Goal: Download file/media

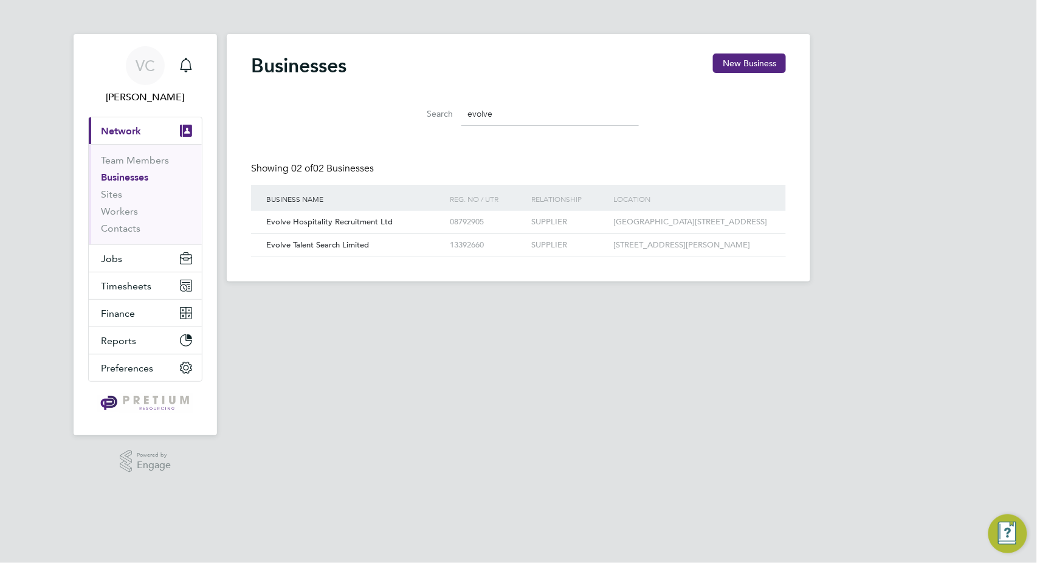
scroll to position [23, 184]
click at [120, 308] on span "Finance" at bounding box center [118, 314] width 34 height 12
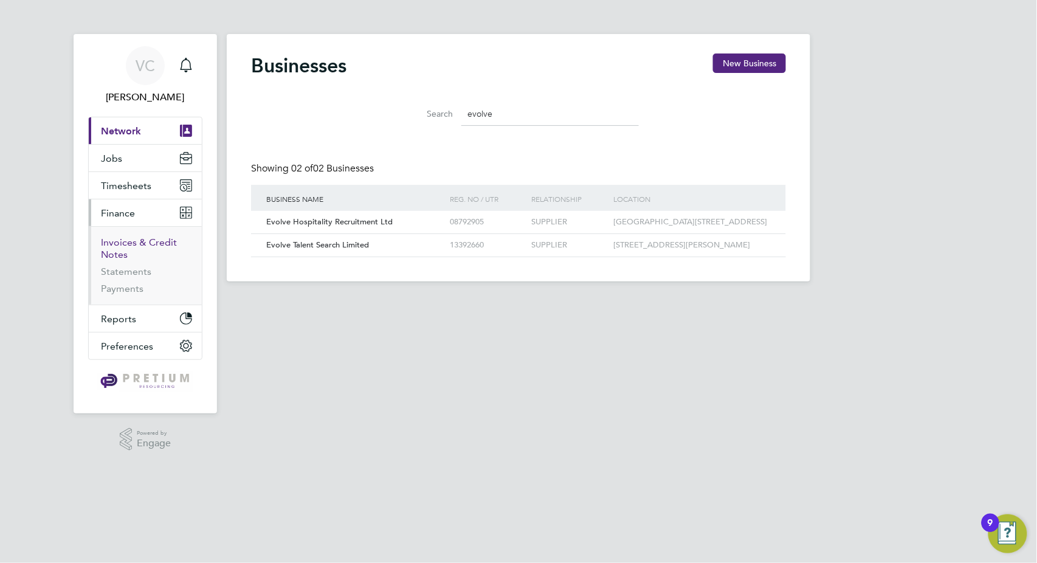
click at [131, 238] on link "Invoices & Credit Notes" at bounding box center [139, 249] width 76 height 24
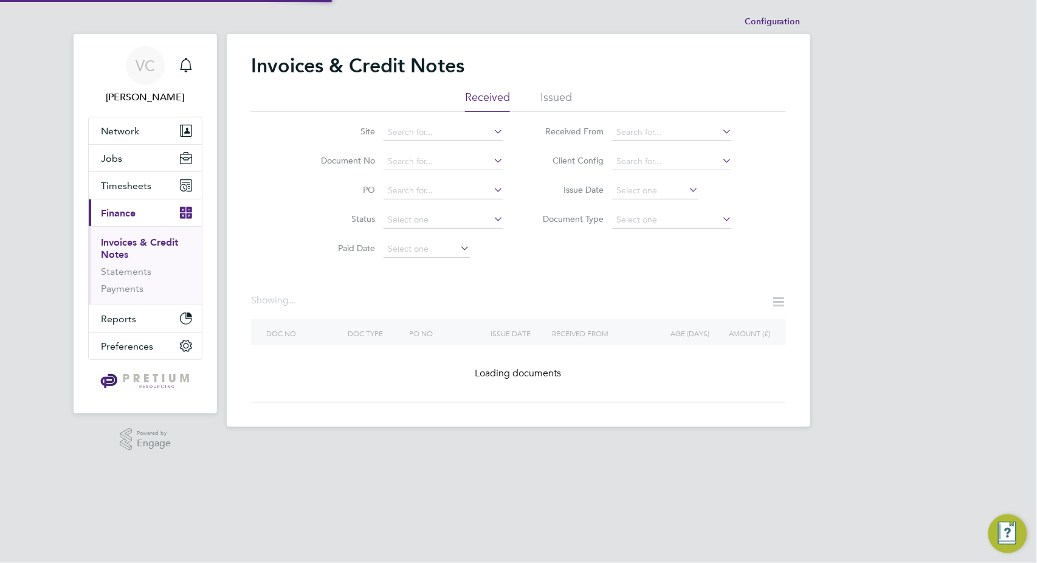
click at [552, 102] on li "Issued" at bounding box center [557, 101] width 32 height 22
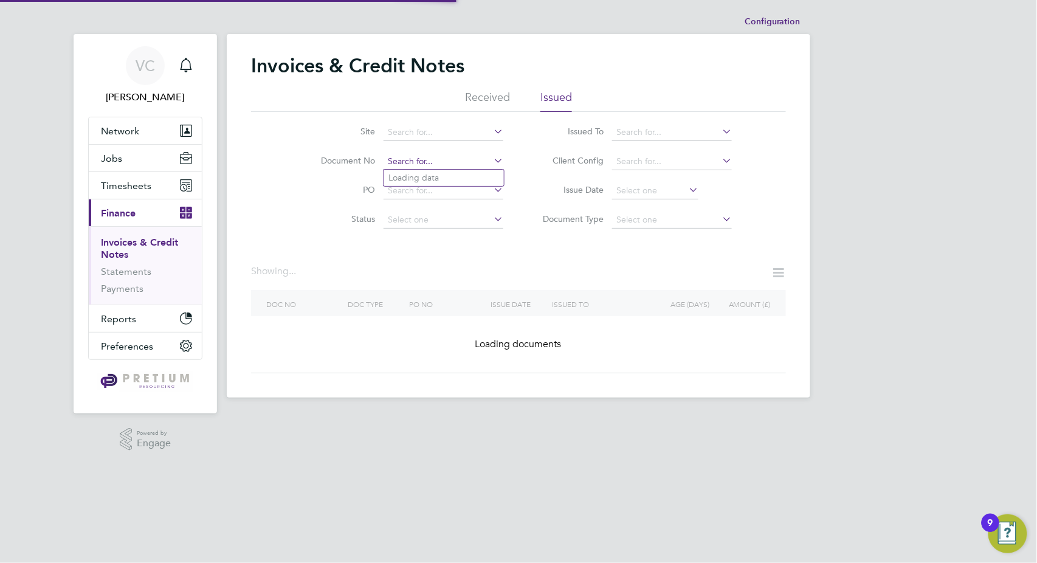
click at [420, 156] on input at bounding box center [444, 161] width 120 height 17
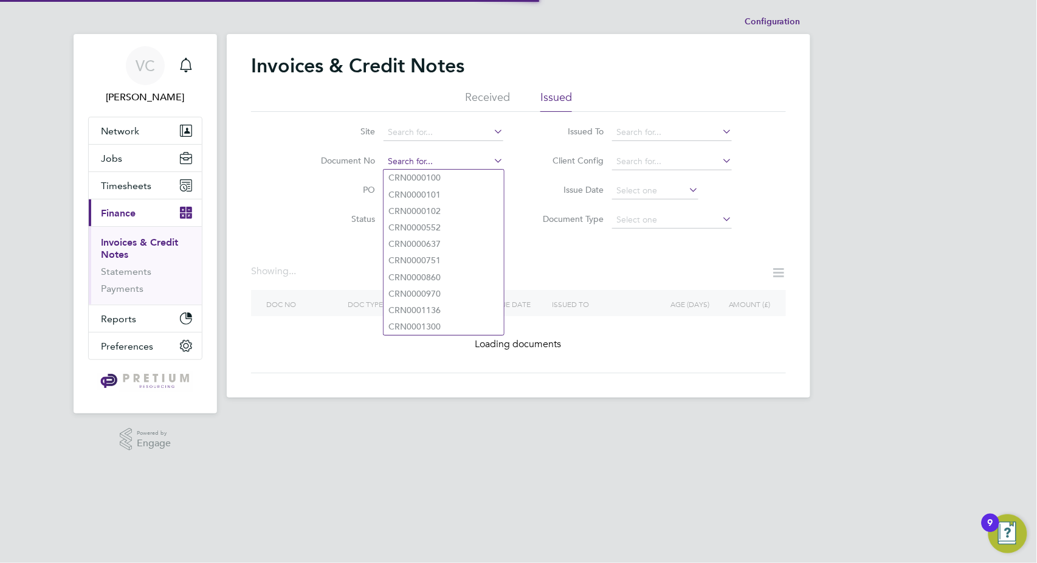
paste input "CRN0071125"
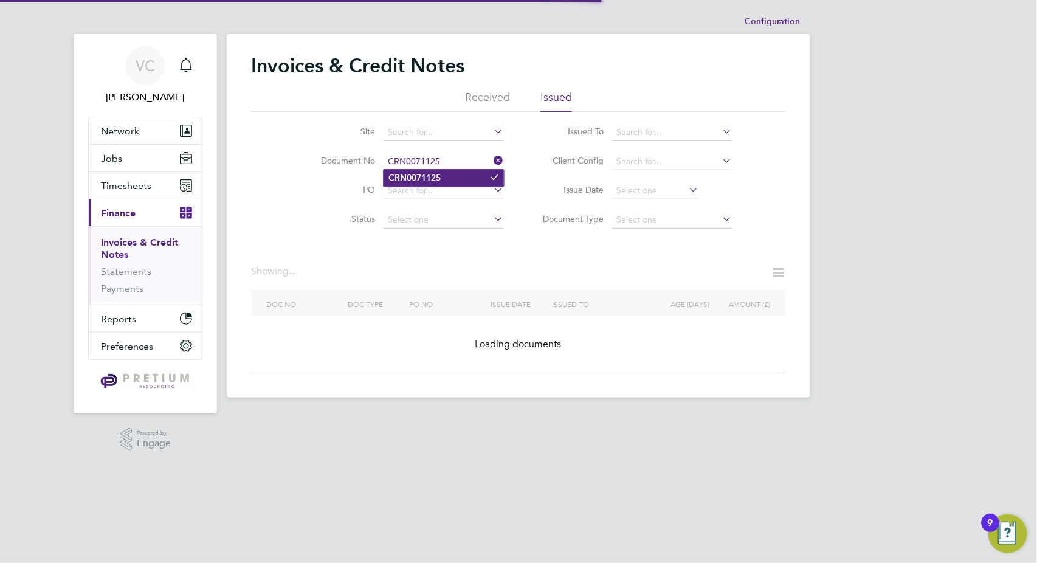
type input "CRN0071125"
click at [437, 174] on b "CRN0071125" at bounding box center [415, 178] width 52 height 10
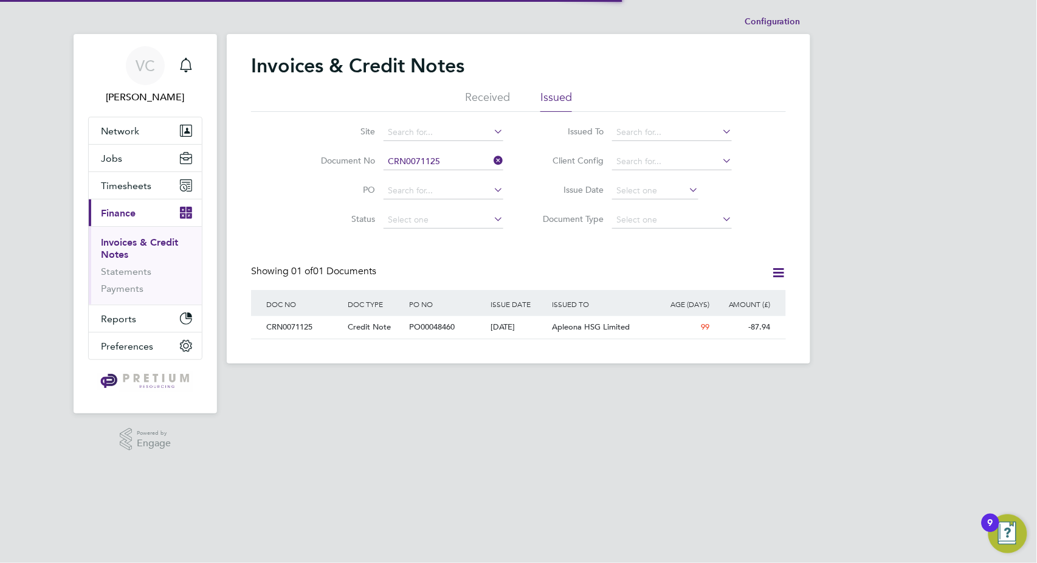
scroll to position [23, 103]
click at [531, 331] on div "16 Jun 2025" at bounding box center [518, 327] width 61 height 22
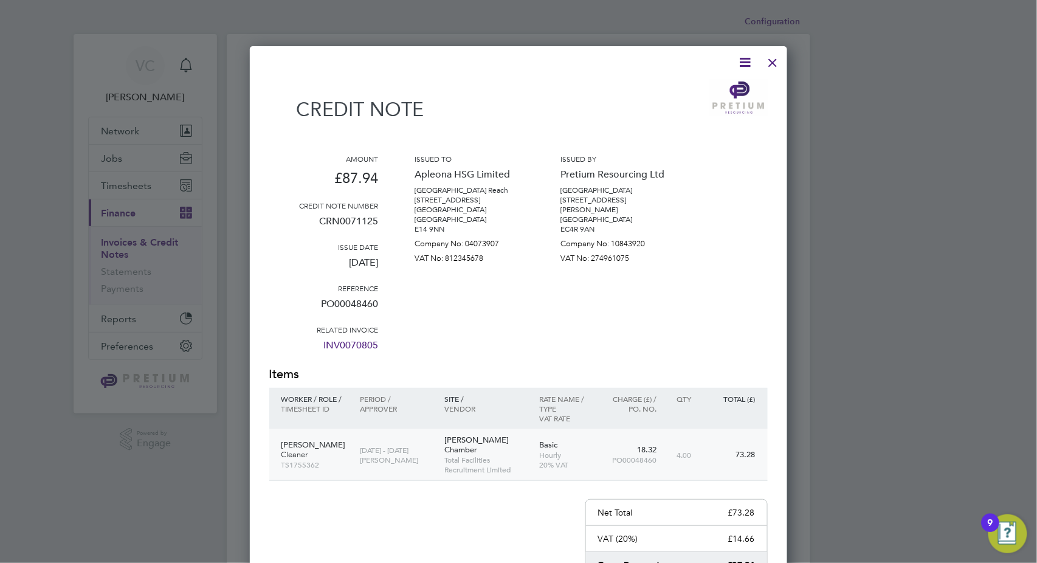
click at [514, 455] on p "Total Facilities Recruitment Limited" at bounding box center [485, 464] width 83 height 19
click at [771, 63] on div at bounding box center [773, 60] width 22 height 22
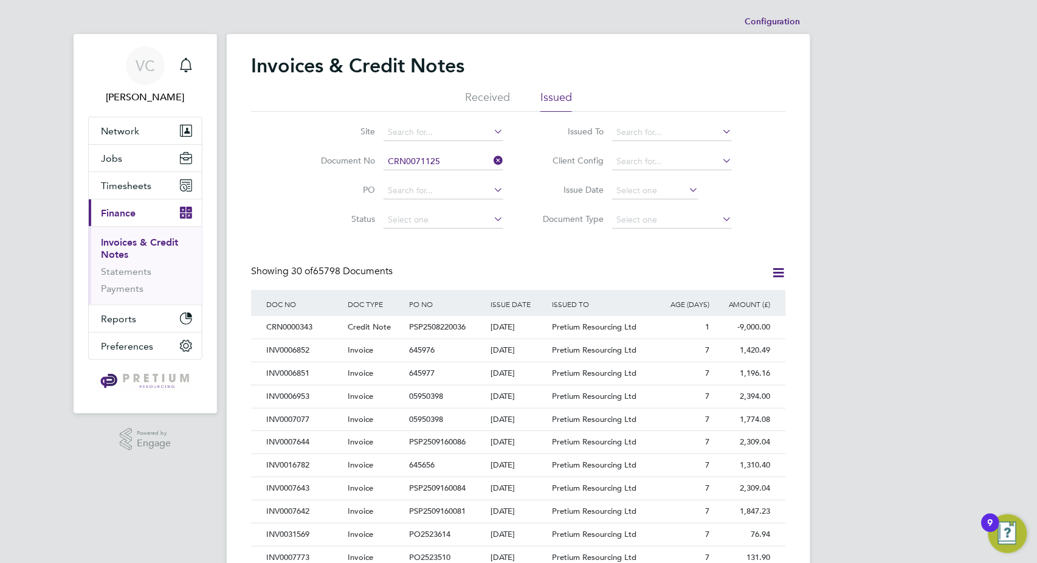
click at [475, 153] on input "CRN0071125" at bounding box center [444, 161] width 120 height 17
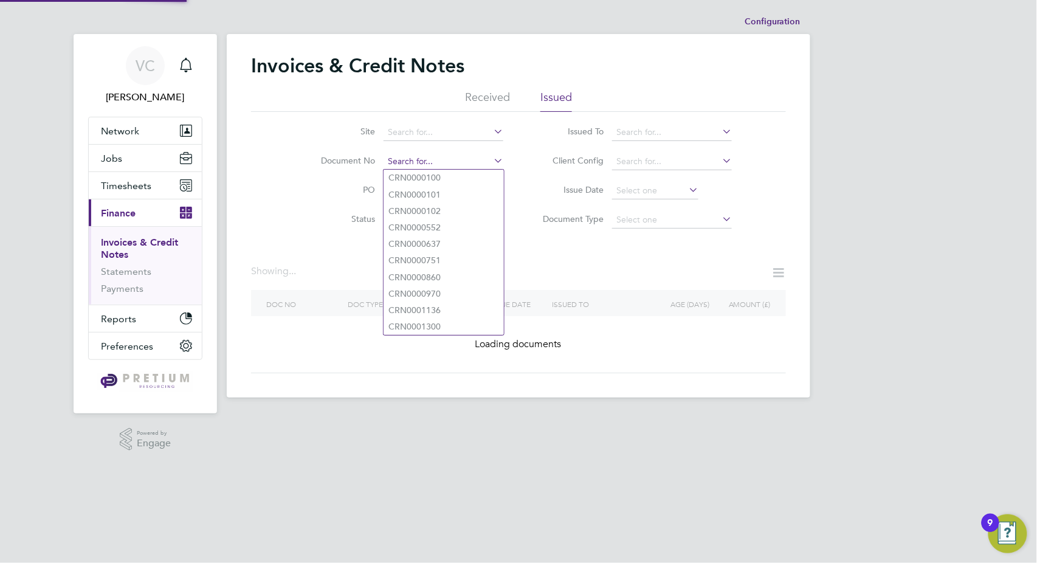
paste input "INV0071209"
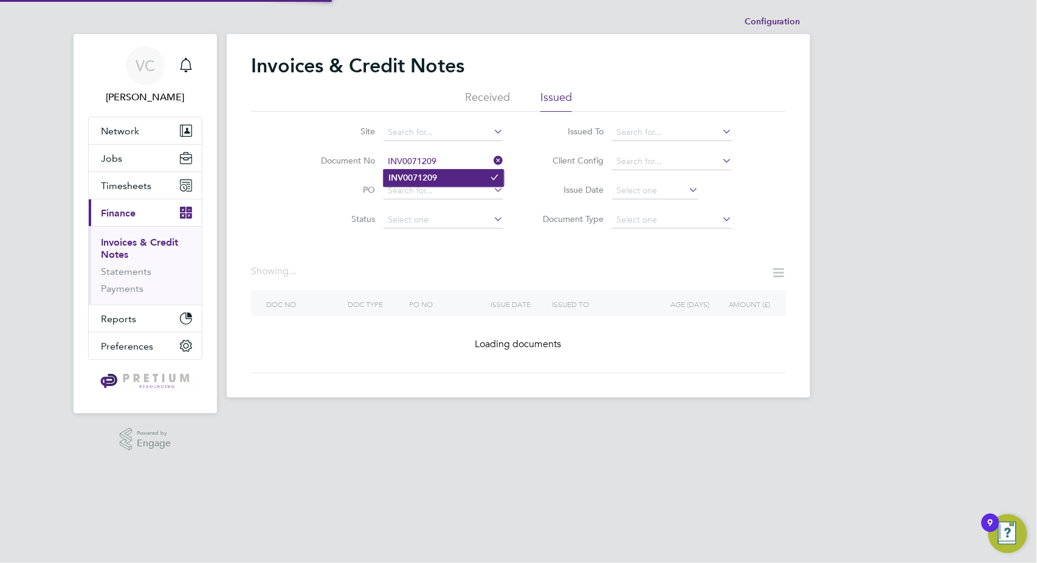
type input "INV0071209"
click at [449, 171] on li "INV0071209" at bounding box center [444, 178] width 120 height 16
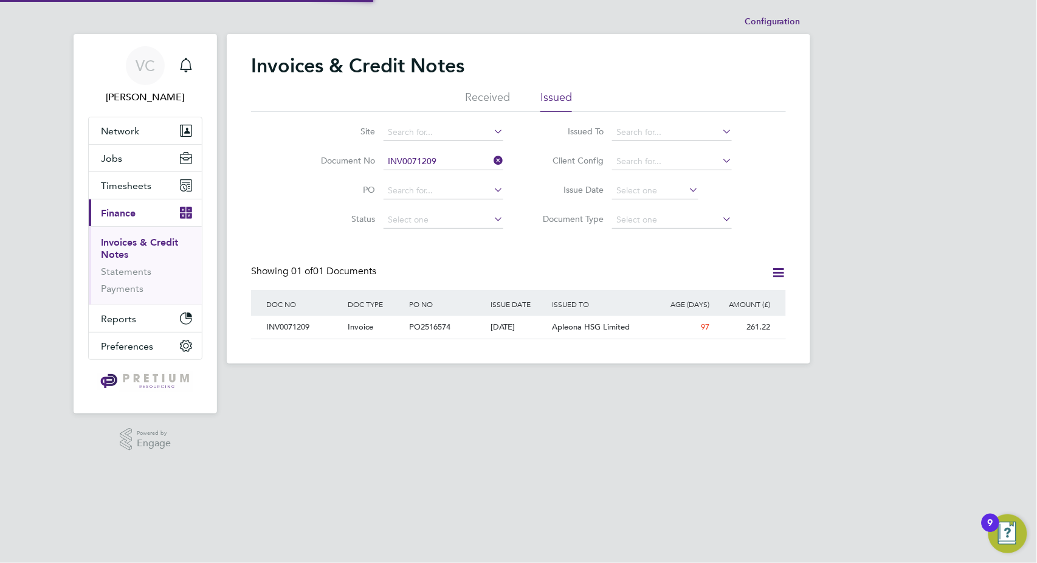
scroll to position [23, 103]
click at [541, 326] on div "18 Jun 2025" at bounding box center [518, 327] width 61 height 22
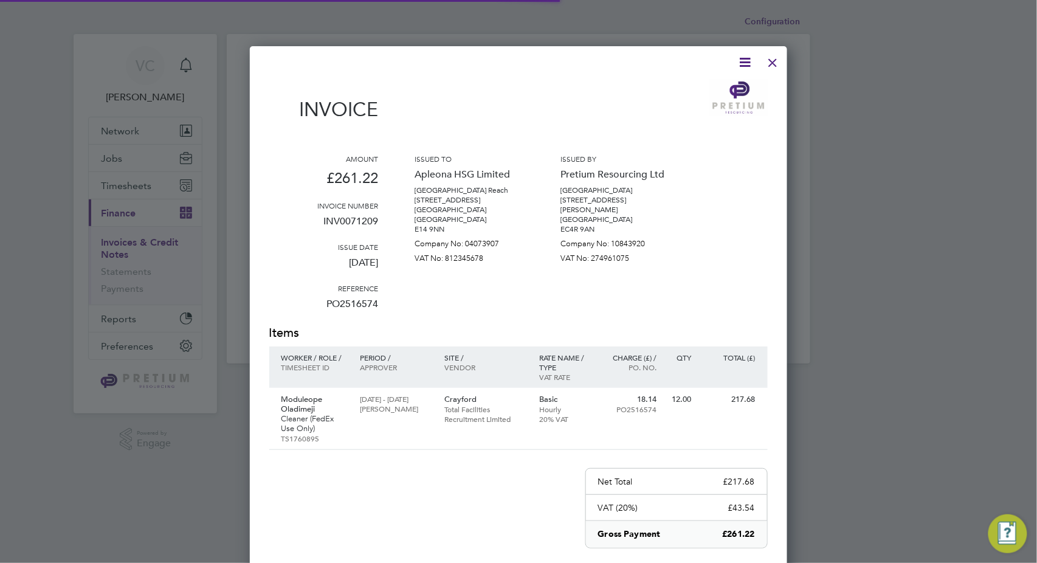
scroll to position [657, 538]
click at [745, 57] on icon at bounding box center [745, 62] width 15 height 15
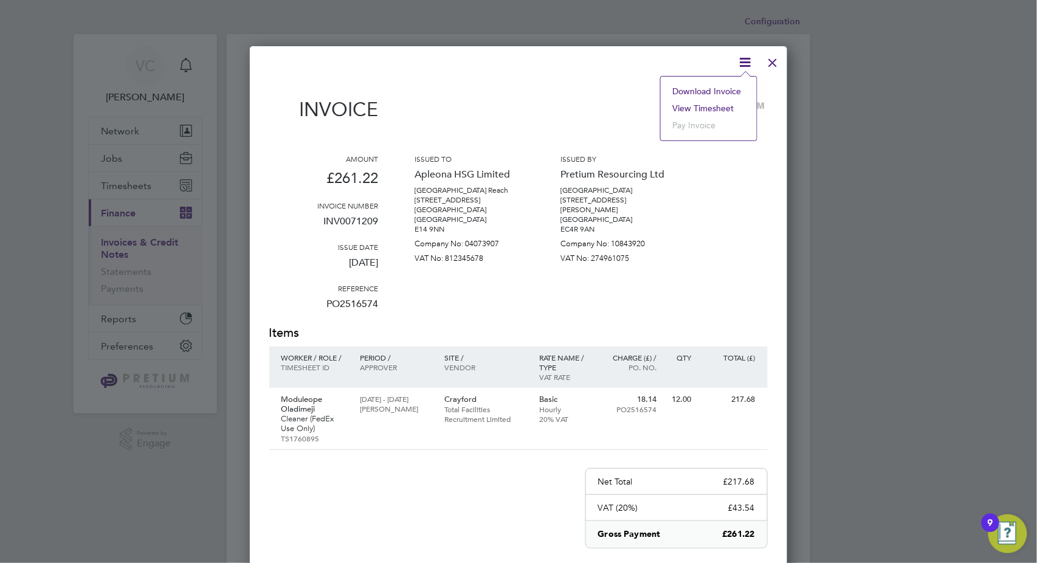
scroll to position [23, 82]
click at [717, 88] on li "Download Invoice" at bounding box center [709, 91] width 84 height 17
click at [601, 94] on div "Invoice" at bounding box center [518, 107] width 499 height 54
click at [773, 64] on div at bounding box center [773, 60] width 22 height 22
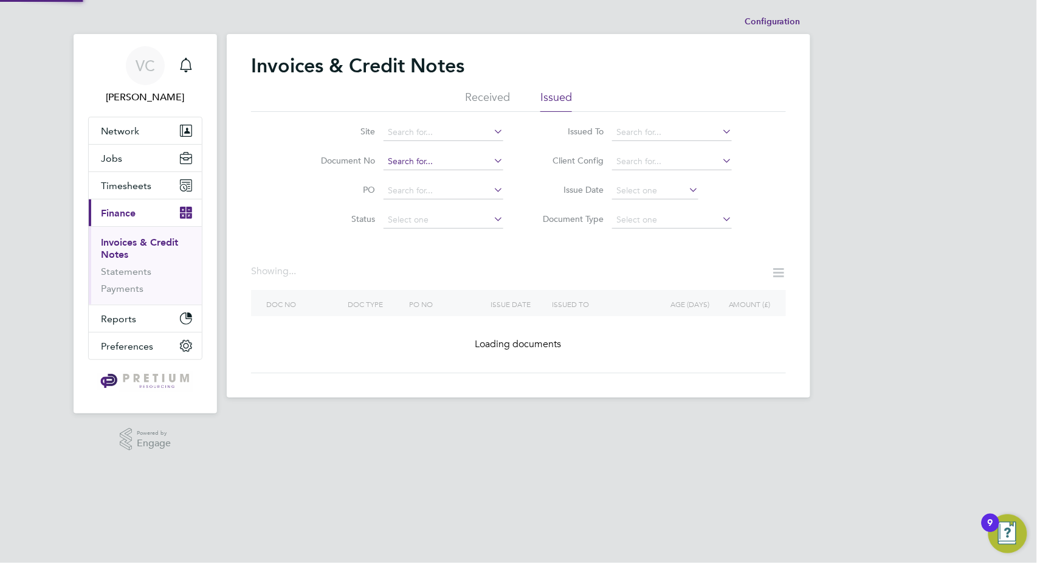
click at [454, 160] on input at bounding box center [444, 161] width 120 height 17
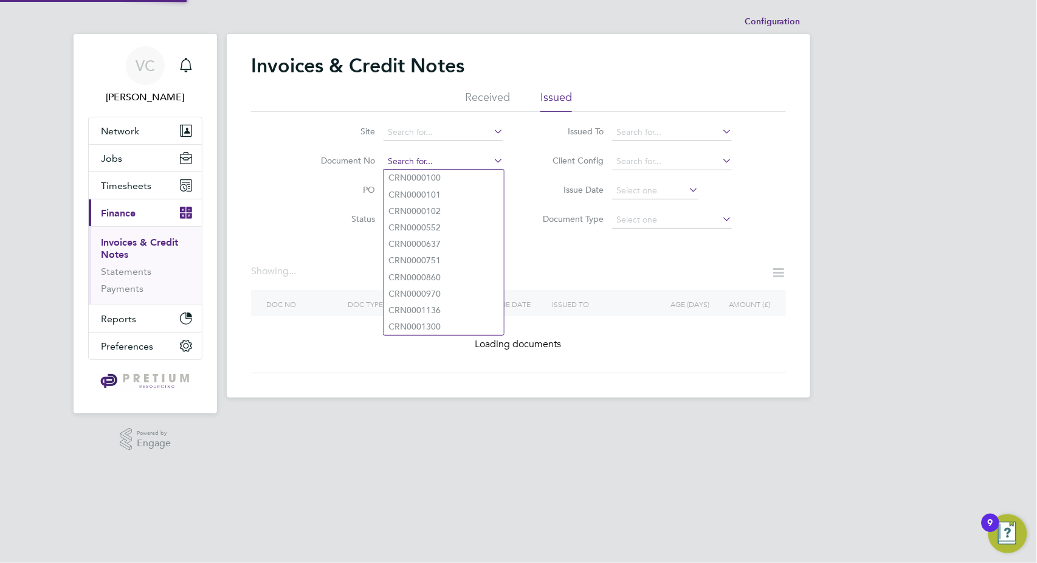
paste input "INV0071426"
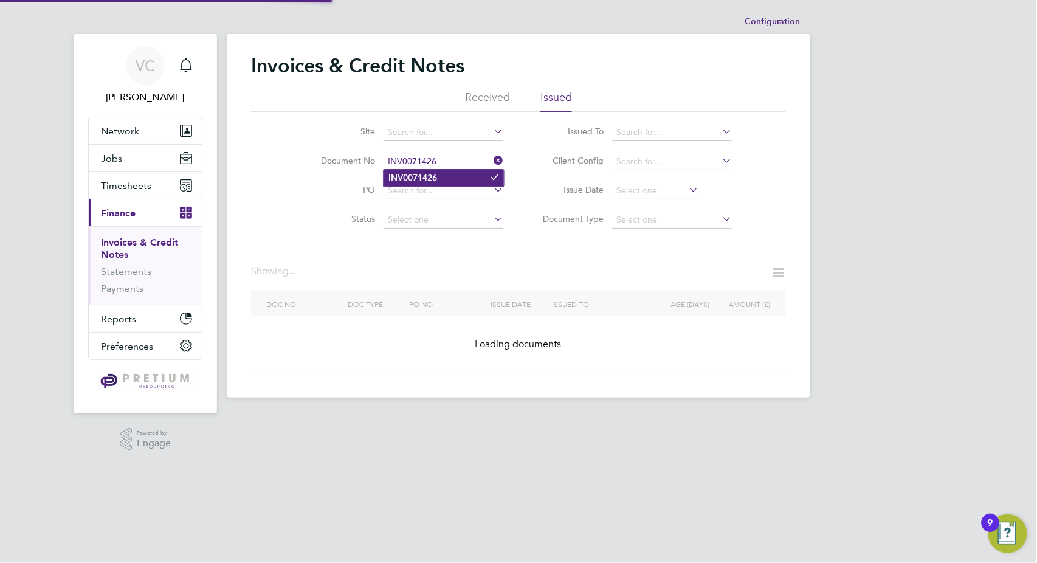
type input "INV0071426"
click at [449, 174] on li "INV0071426" at bounding box center [444, 178] width 120 height 16
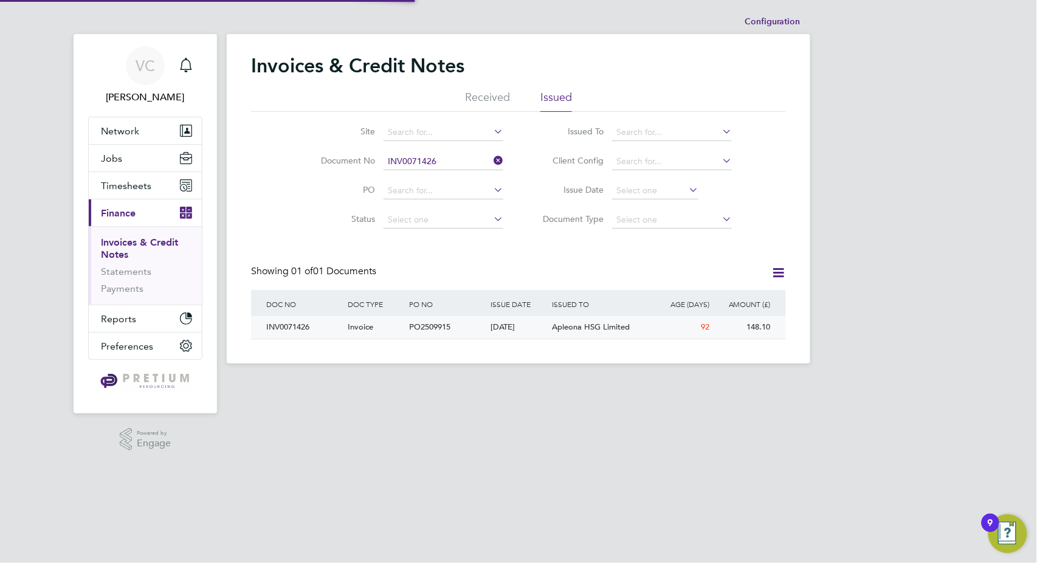
click at [529, 333] on div "23 Jun 2025" at bounding box center [518, 327] width 61 height 22
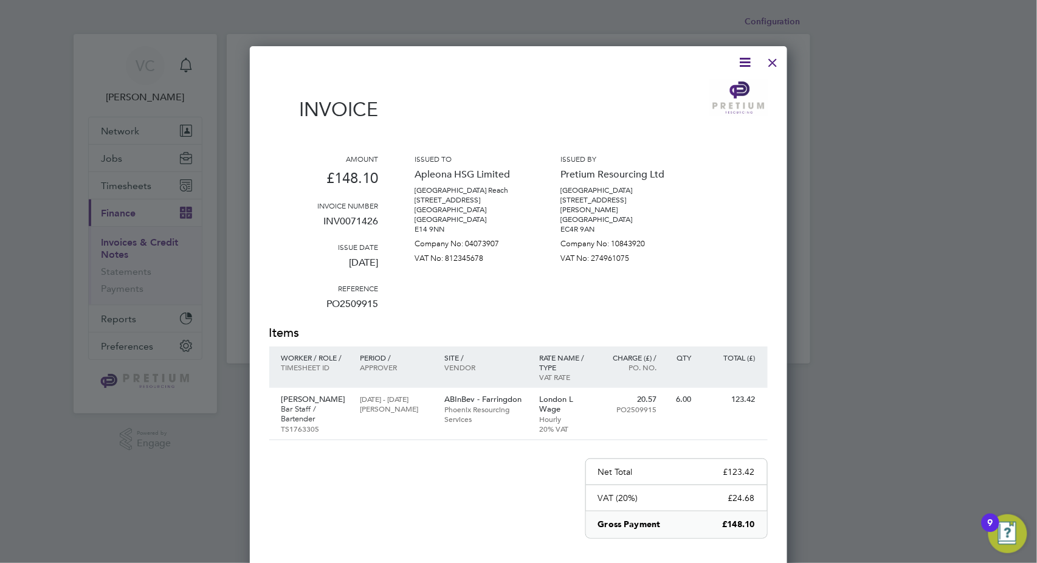
click at [749, 60] on icon at bounding box center [745, 62] width 15 height 15
click at [724, 92] on li "Download Invoice" at bounding box center [709, 91] width 84 height 17
click at [693, 76] on div "Invoice Amount £148.10 Invoice number INV0071426 Issue date 23 Jun 2025 Referen…" at bounding box center [518, 363] width 499 height 617
click at [776, 63] on div at bounding box center [773, 60] width 22 height 22
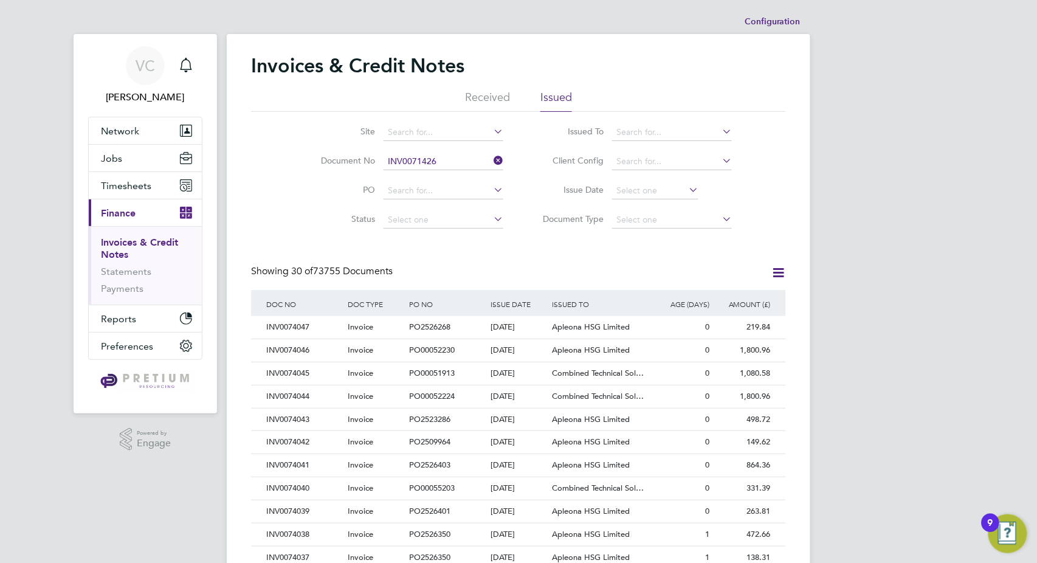
click at [427, 173] on li "Document No INV0071426" at bounding box center [404, 161] width 229 height 29
click at [424, 163] on input at bounding box center [444, 161] width 120 height 17
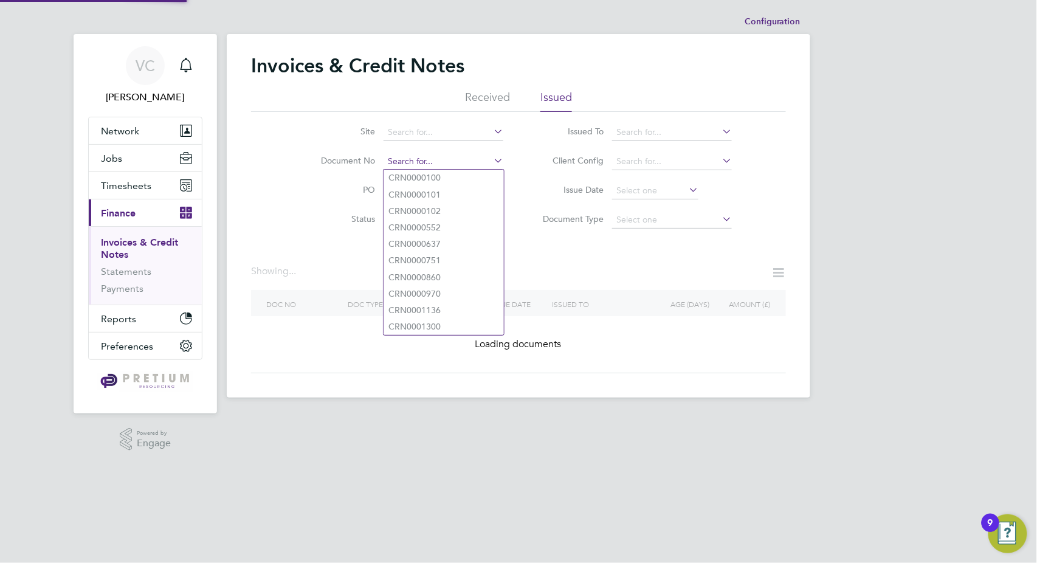
paste input "INV0071467"
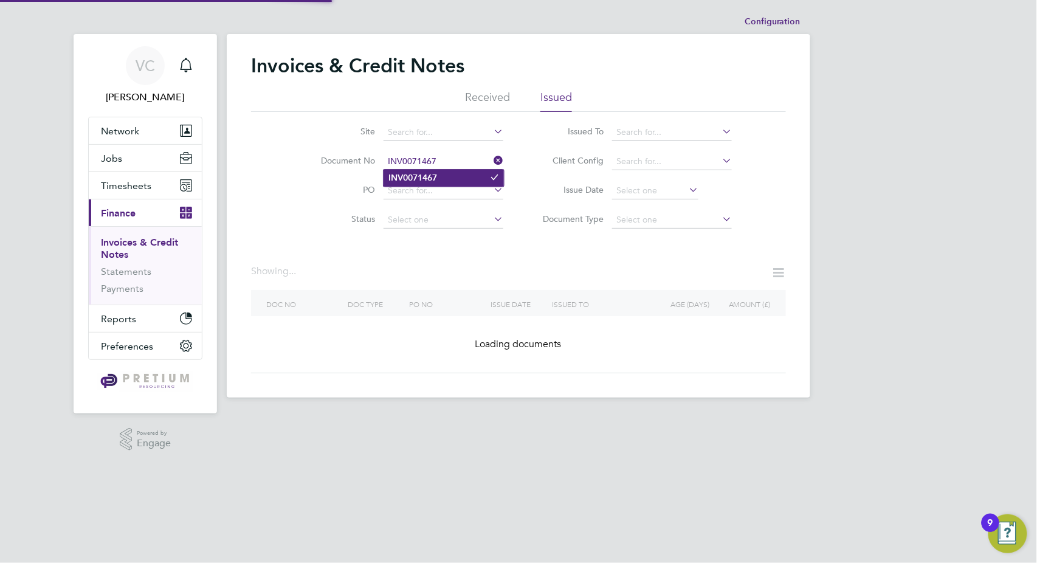
type input "INV0071467"
click at [444, 178] on li "INV0071467" at bounding box center [444, 178] width 120 height 16
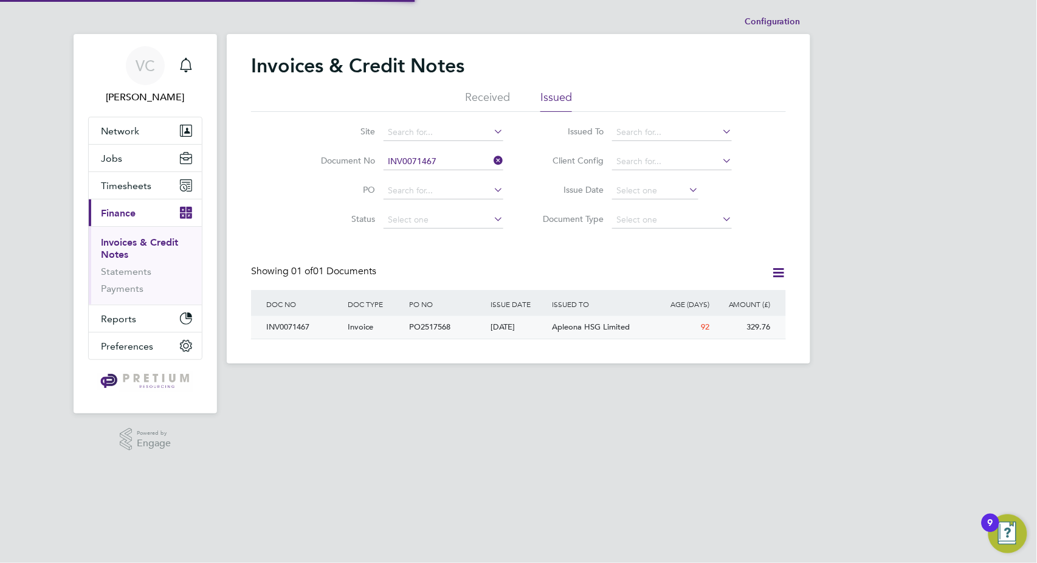
click at [494, 331] on div "23 Jun 2025" at bounding box center [518, 327] width 61 height 22
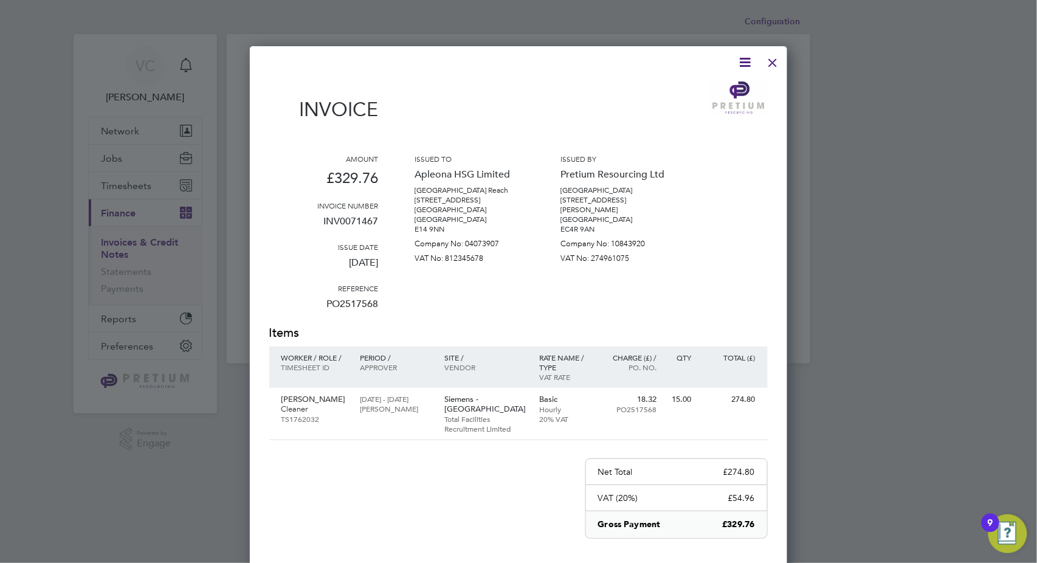
click at [747, 64] on icon at bounding box center [745, 62] width 15 height 15
click at [719, 91] on li "Download Invoice" at bounding box center [709, 91] width 84 height 17
click at [775, 64] on div at bounding box center [773, 60] width 22 height 22
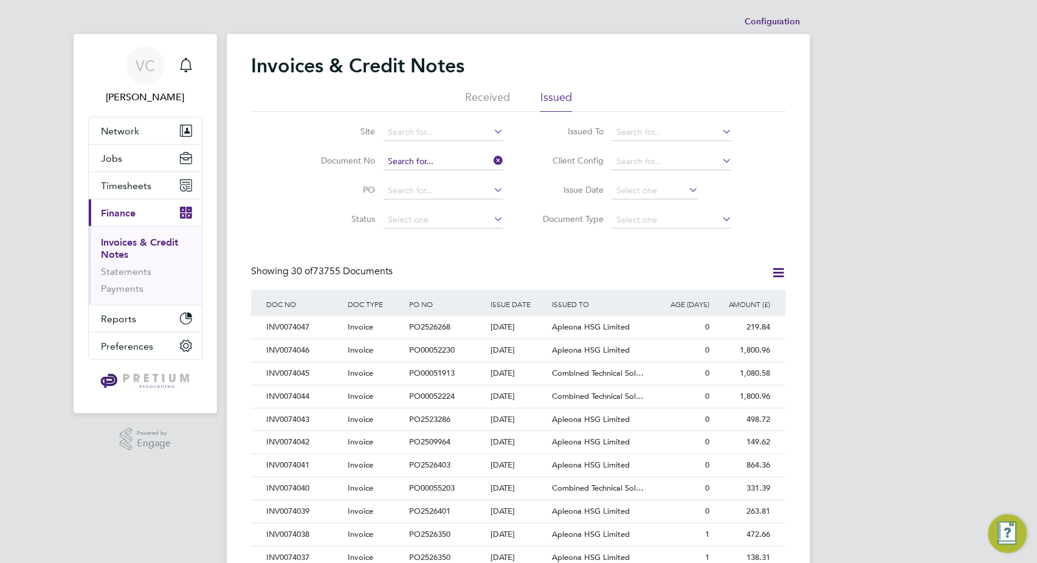
click at [448, 161] on input at bounding box center [444, 161] width 120 height 17
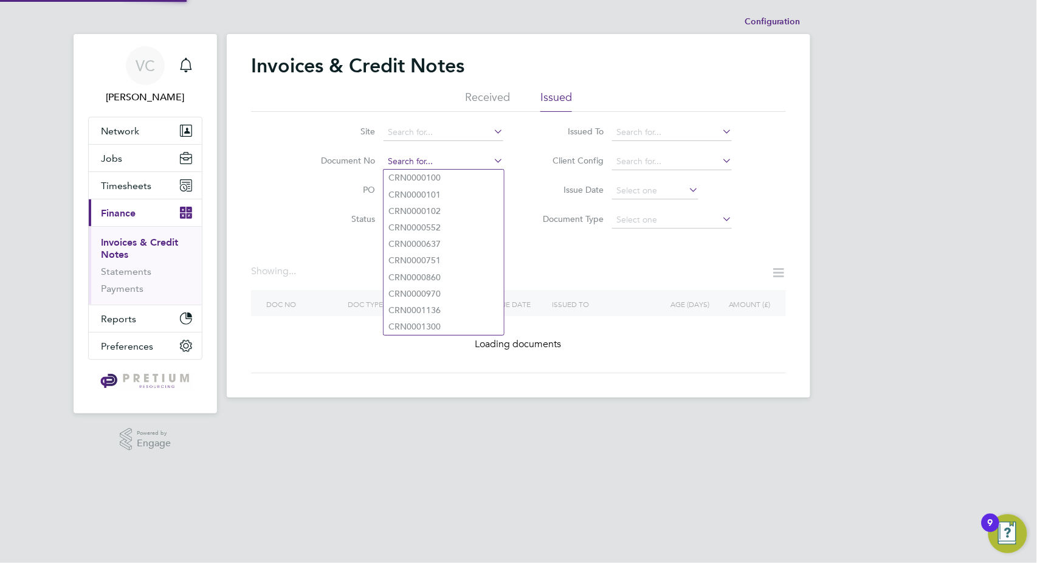
paste input "INV0072561"
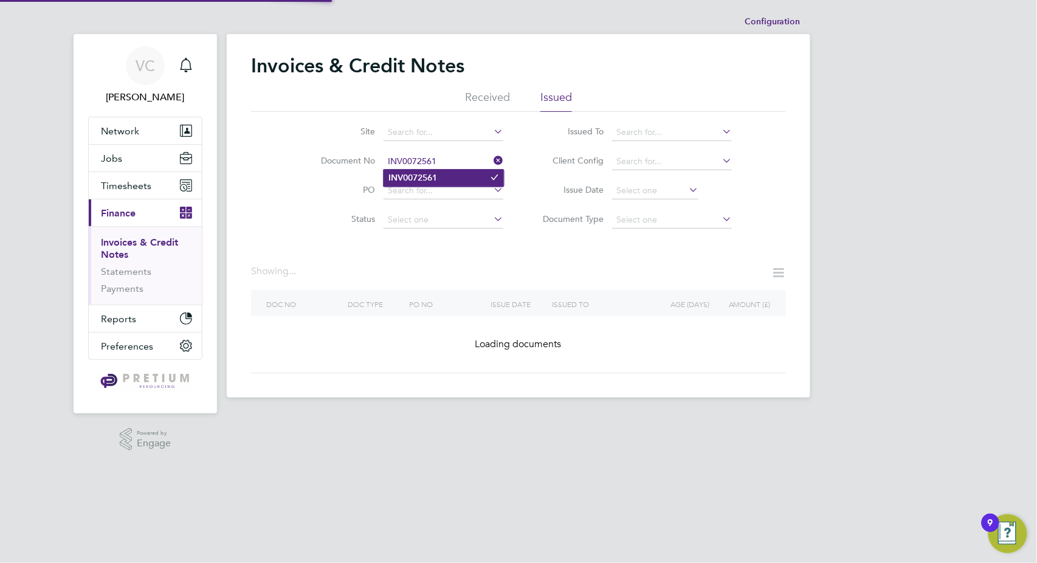
type input "INV0072561"
click at [451, 176] on li "INV0072561" at bounding box center [444, 178] width 120 height 16
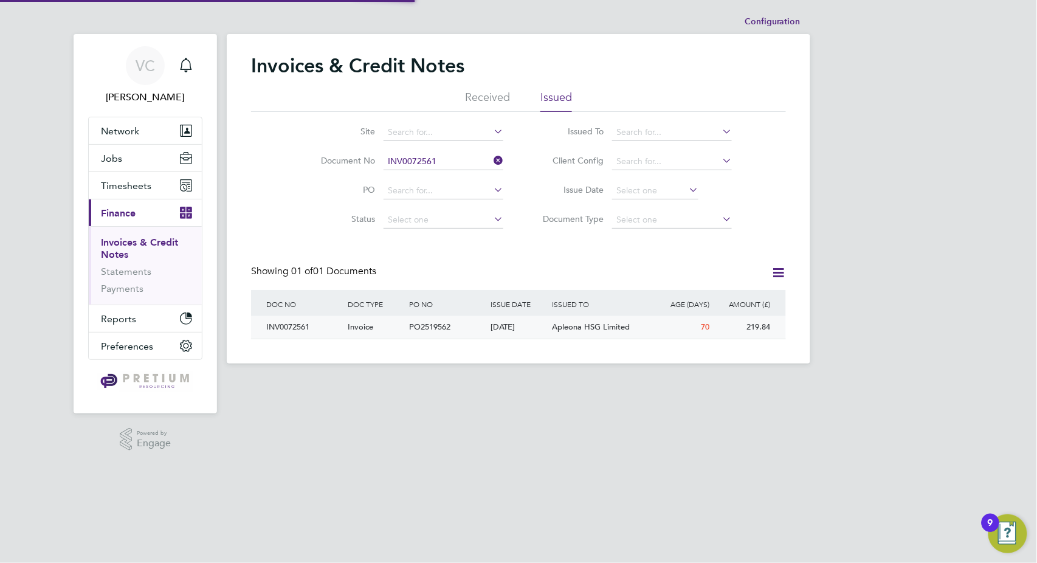
click at [499, 327] on div "15 Jul 2025" at bounding box center [518, 327] width 61 height 22
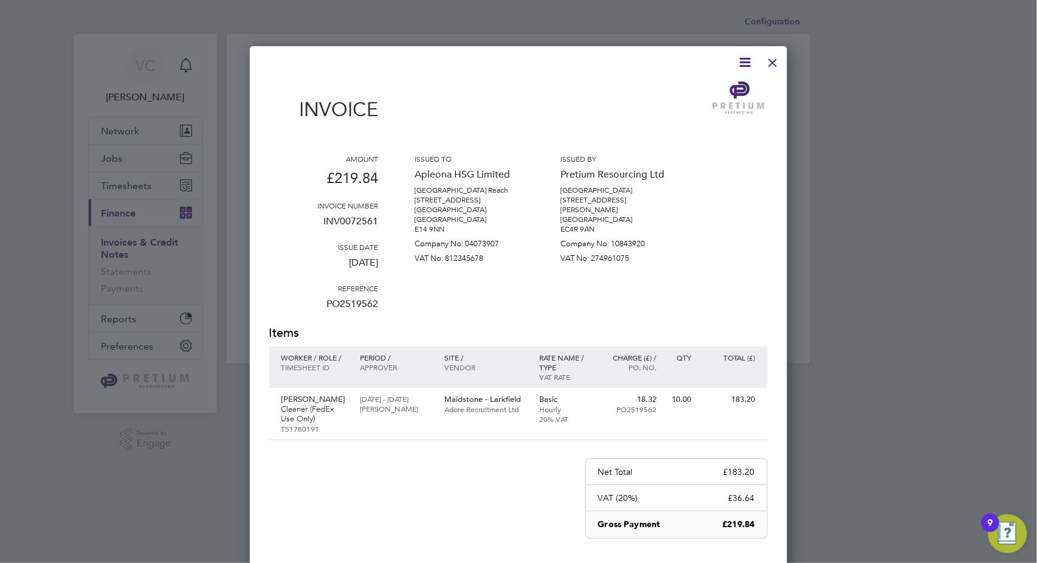
click at [746, 60] on icon at bounding box center [745, 62] width 15 height 15
click at [729, 89] on li "Download Invoice" at bounding box center [709, 91] width 84 height 17
click at [776, 61] on div at bounding box center [773, 60] width 22 height 22
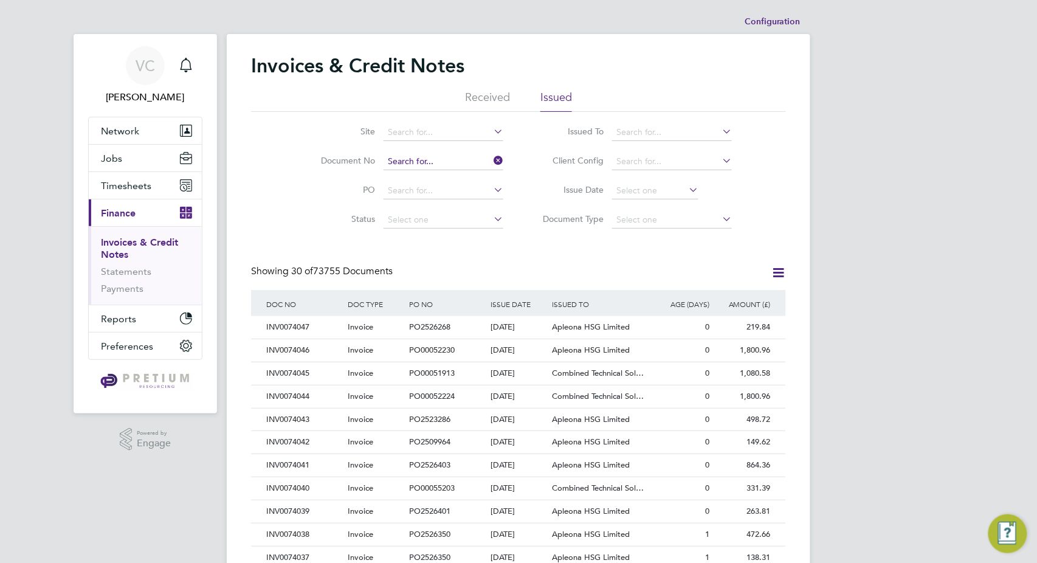
click at [447, 157] on input at bounding box center [444, 161] width 120 height 17
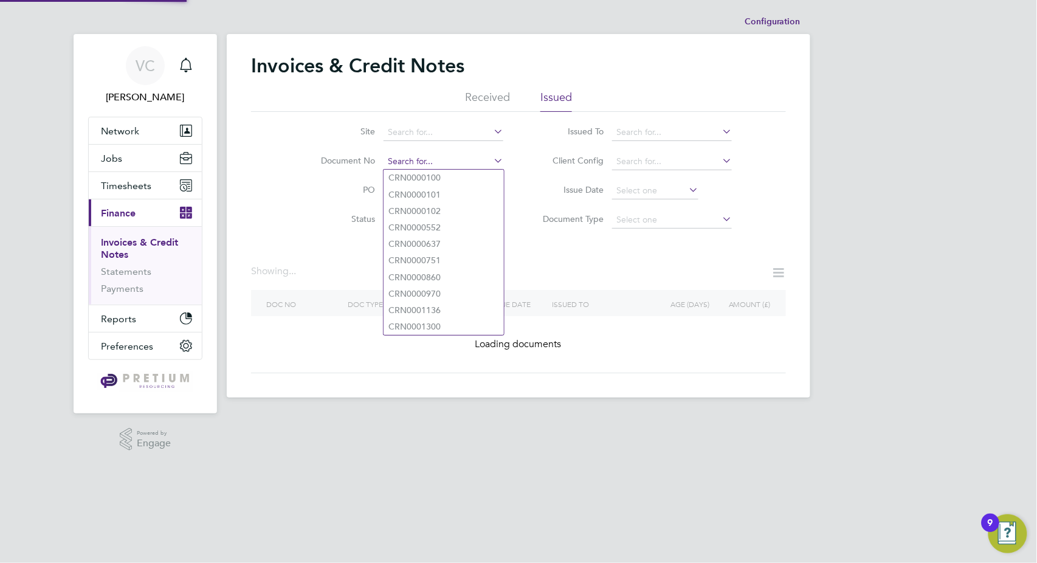
paste input "INV0072833"
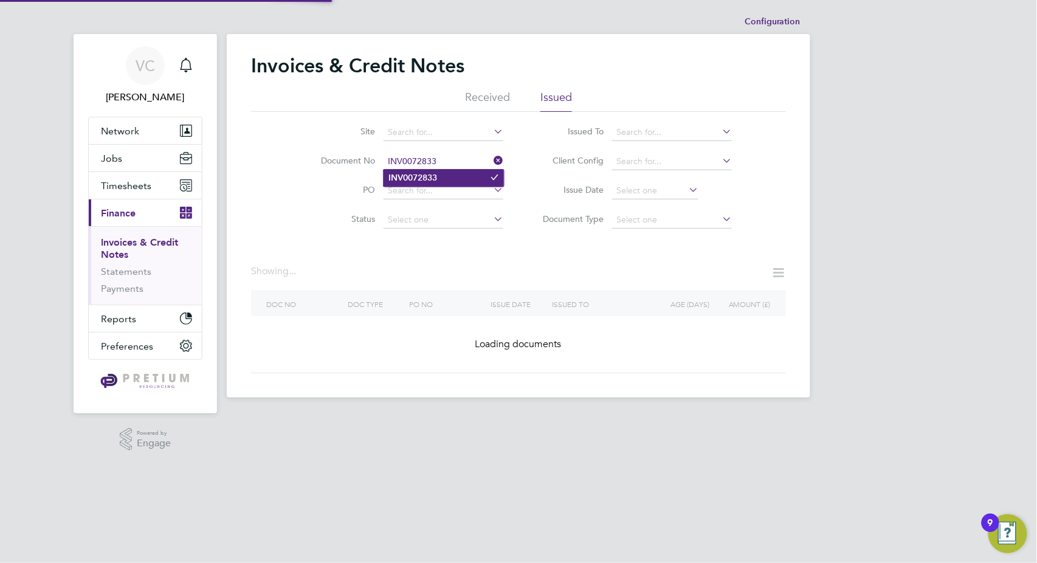
type input "INV0072833"
click at [448, 179] on li "INV0072833" at bounding box center [444, 178] width 120 height 16
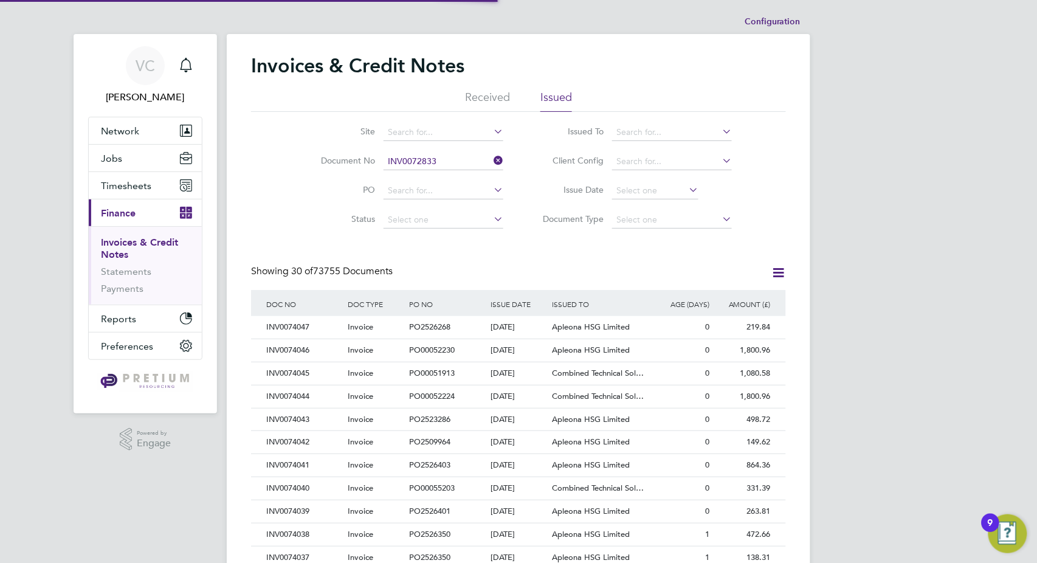
click at [481, 326] on div "PO2526268" at bounding box center [446, 327] width 81 height 22
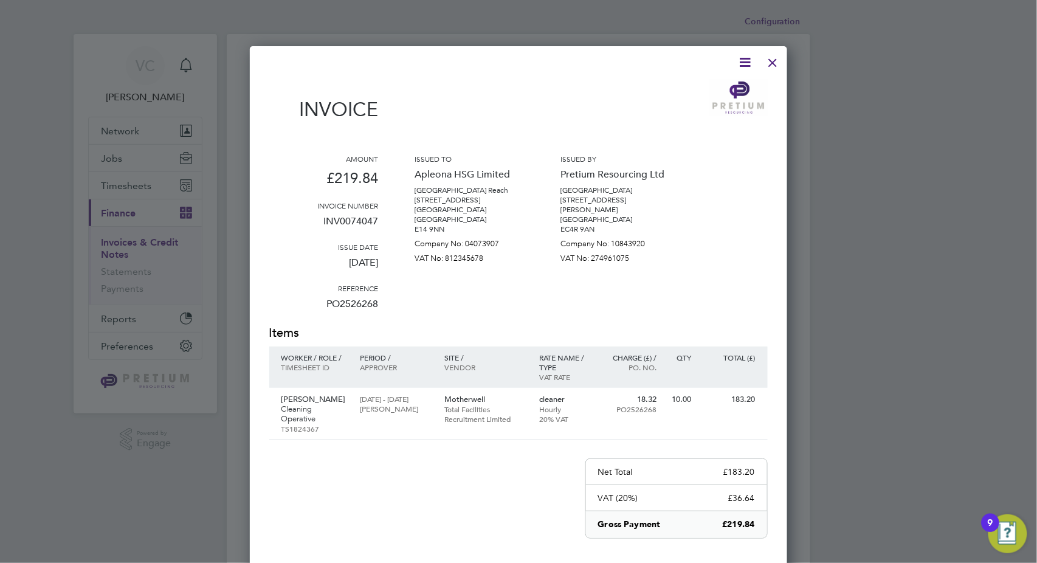
click at [776, 64] on div at bounding box center [773, 60] width 22 height 22
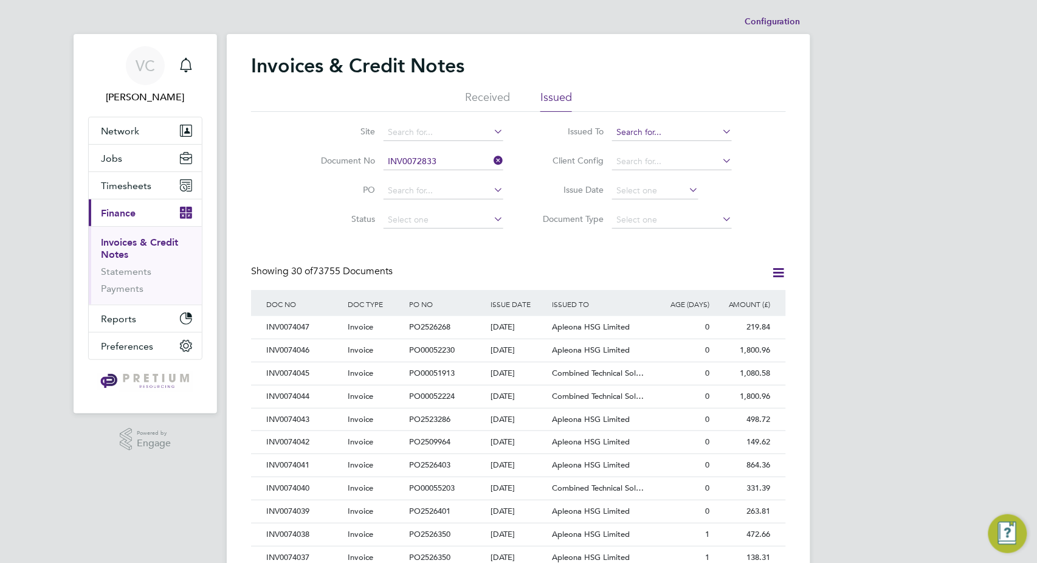
click at [615, 139] on input at bounding box center [672, 132] width 120 height 17
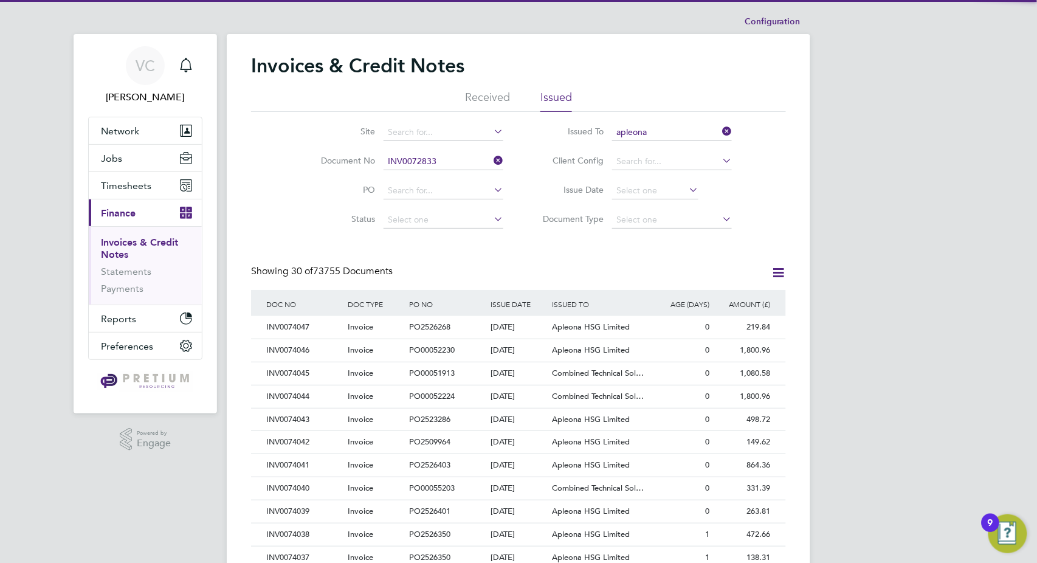
click at [657, 142] on li "Apleona HSG Limited" at bounding box center [672, 148] width 120 height 16
type input "Apleona HSG Limited"
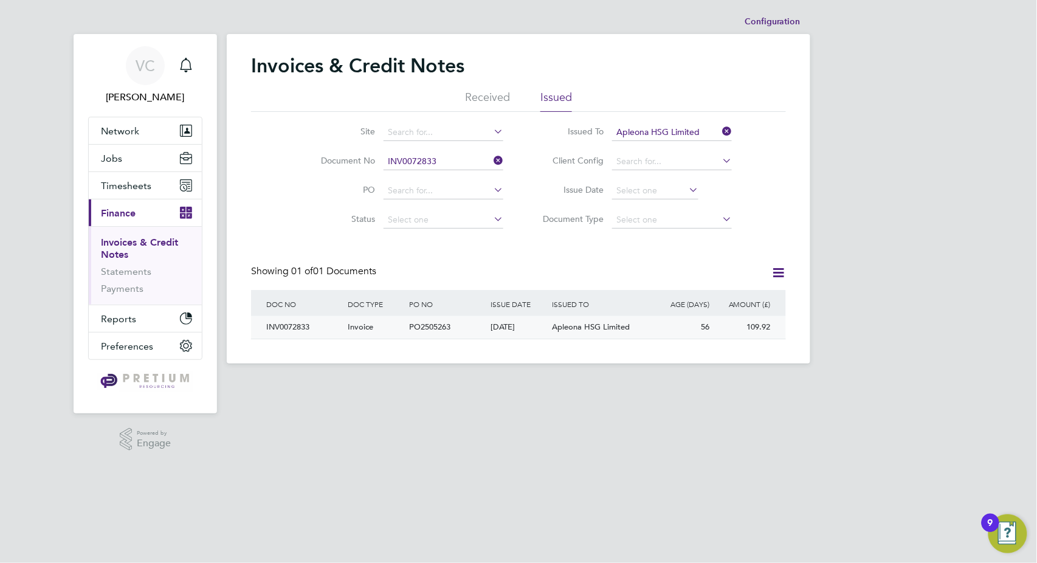
click at [485, 332] on div "PO2505263" at bounding box center [446, 327] width 81 height 22
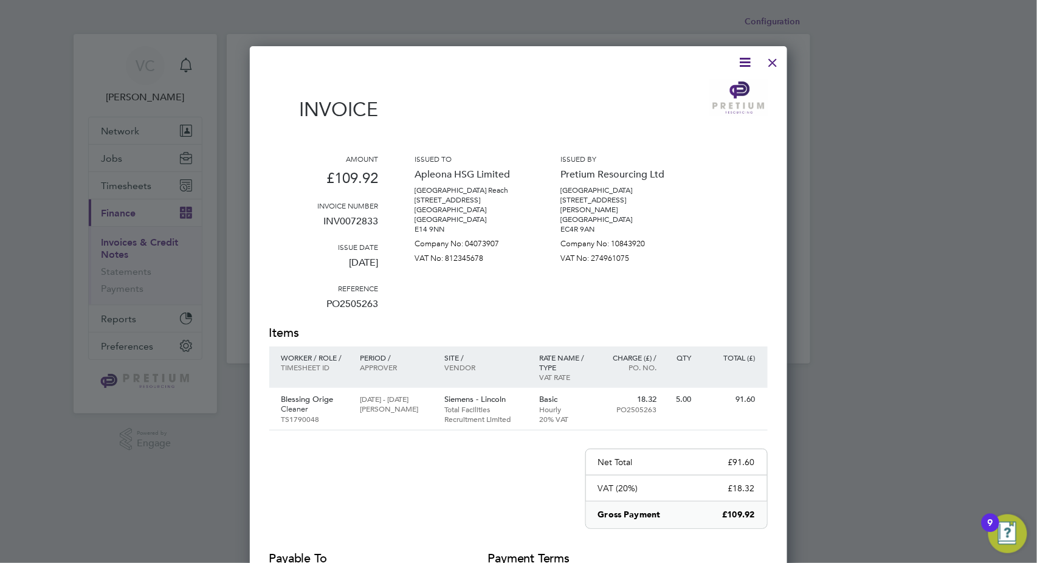
click at [749, 63] on icon at bounding box center [745, 62] width 15 height 15
click at [712, 91] on li "Download Invoice" at bounding box center [709, 91] width 84 height 17
click at [780, 60] on div at bounding box center [773, 60] width 22 height 22
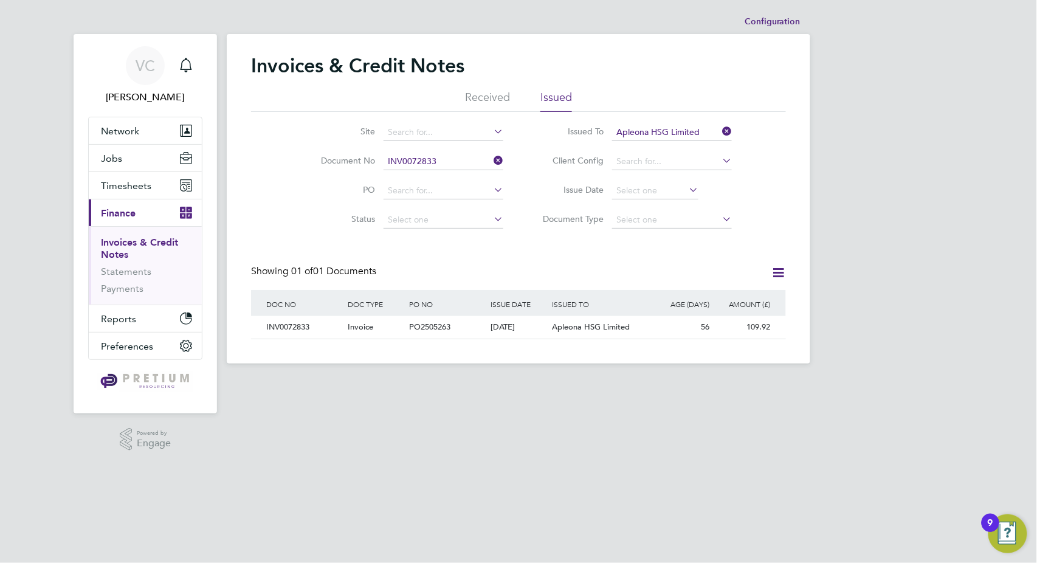
click at [775, 67] on div "Invoices & Credit Notes" at bounding box center [518, 72] width 535 height 36
click at [447, 171] on li "Document No INV0072833" at bounding box center [404, 161] width 229 height 29
click at [440, 159] on input at bounding box center [444, 161] width 120 height 17
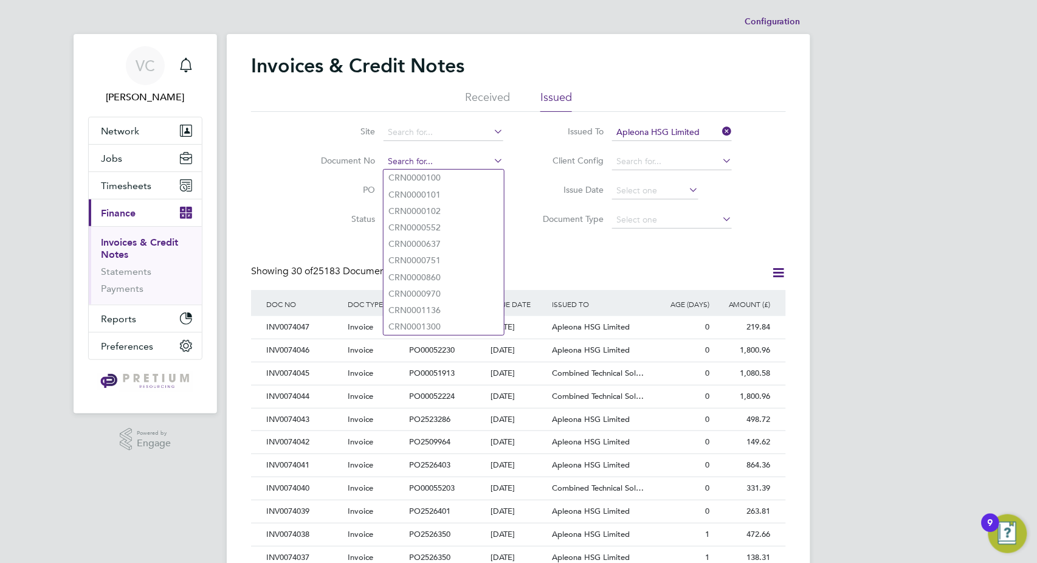
paste input "INV0072891"
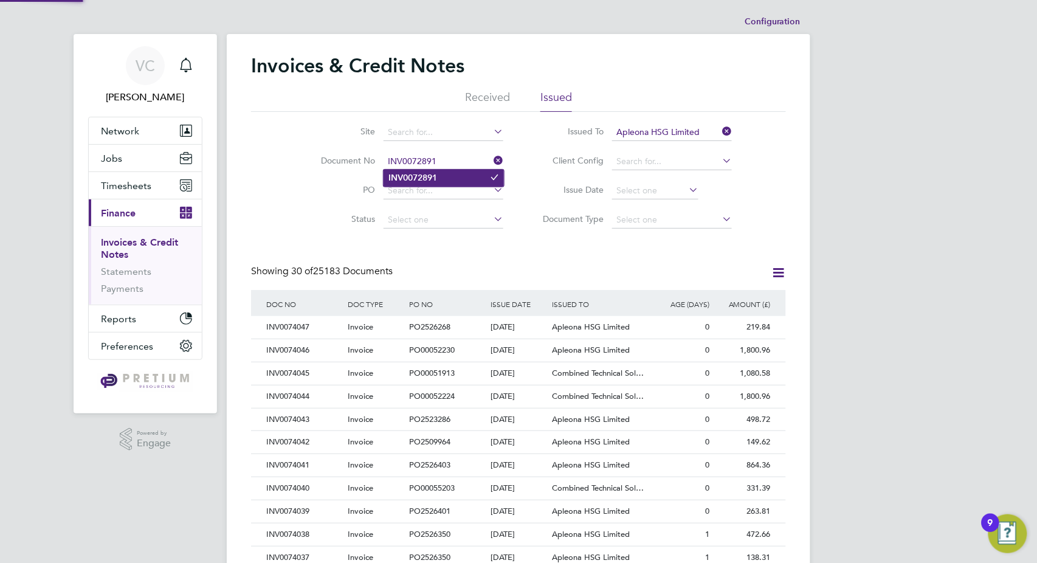
type input "INV0072891"
click at [437, 176] on b "INV0072891" at bounding box center [413, 178] width 49 height 10
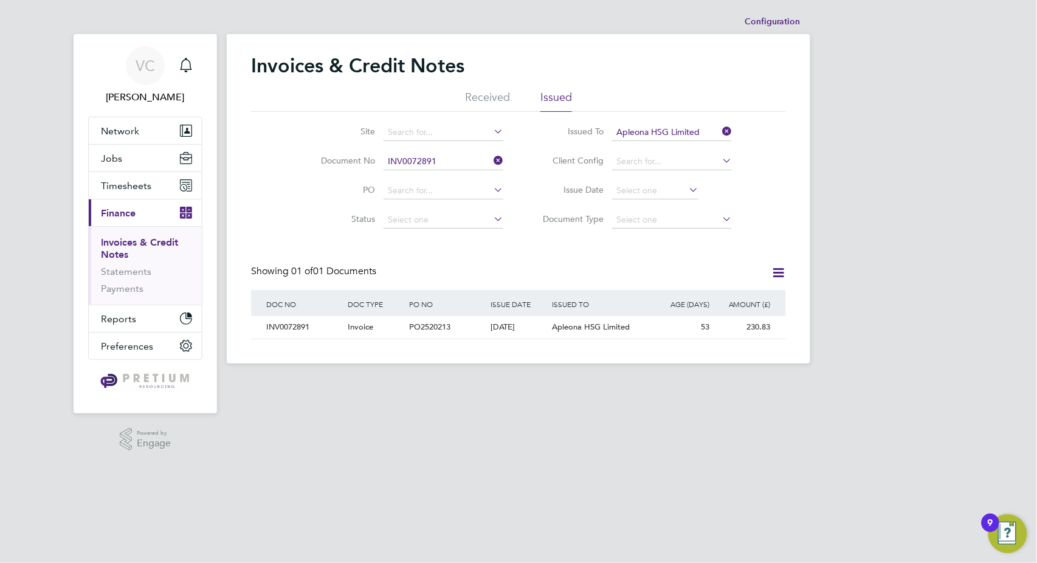
click at [533, 339] on div "Invoices & Credit Notes Received Issued Site Document No INV0072891 PO Status P…" at bounding box center [519, 199] width 584 height 330
click at [545, 330] on div "01 Aug 2025" at bounding box center [518, 327] width 61 height 22
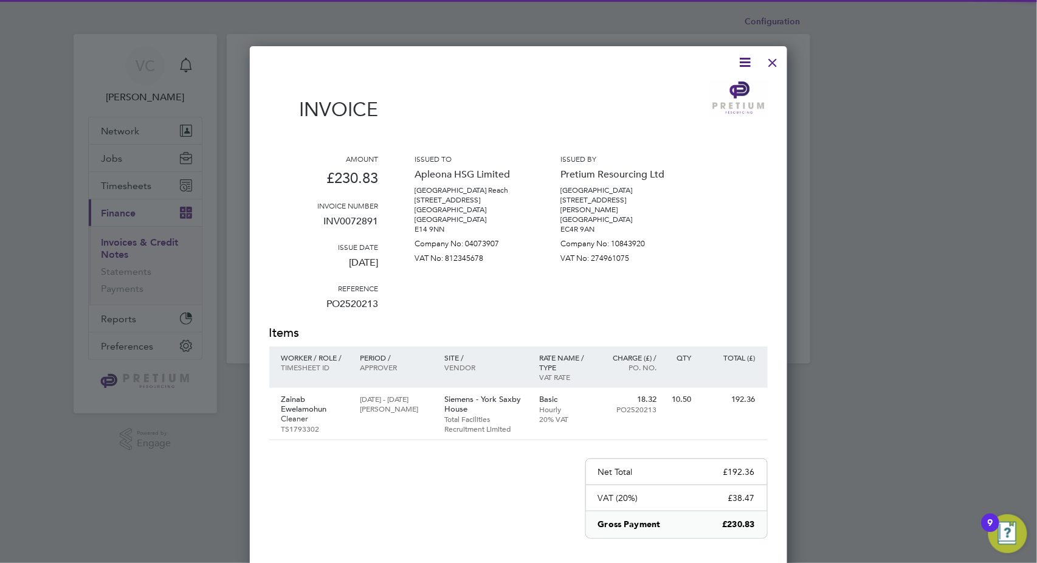
click at [747, 62] on icon at bounding box center [745, 62] width 15 height 15
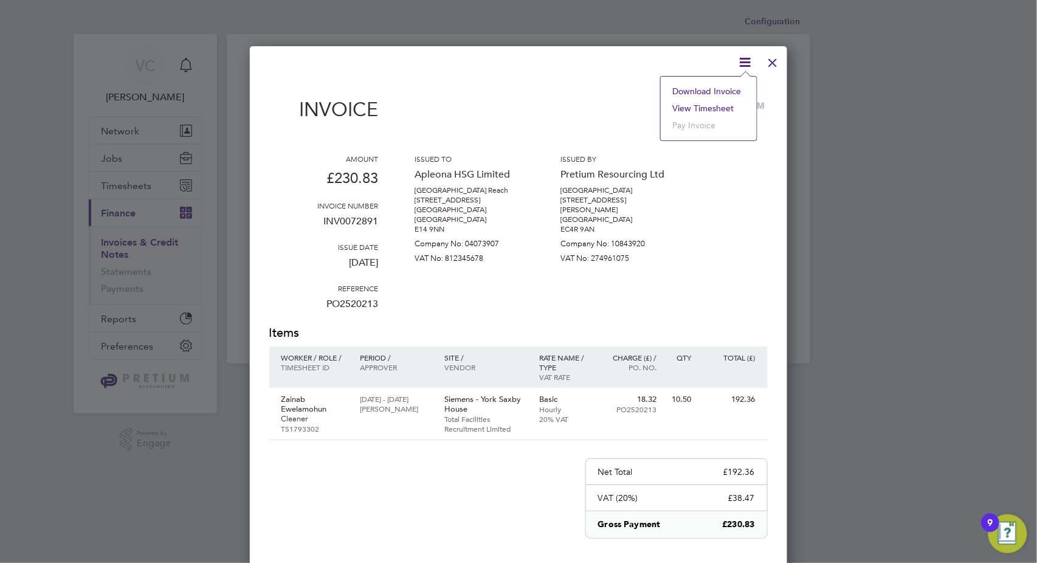
click at [685, 91] on li "Download Invoice" at bounding box center [709, 91] width 84 height 17
click at [778, 63] on div at bounding box center [773, 60] width 22 height 22
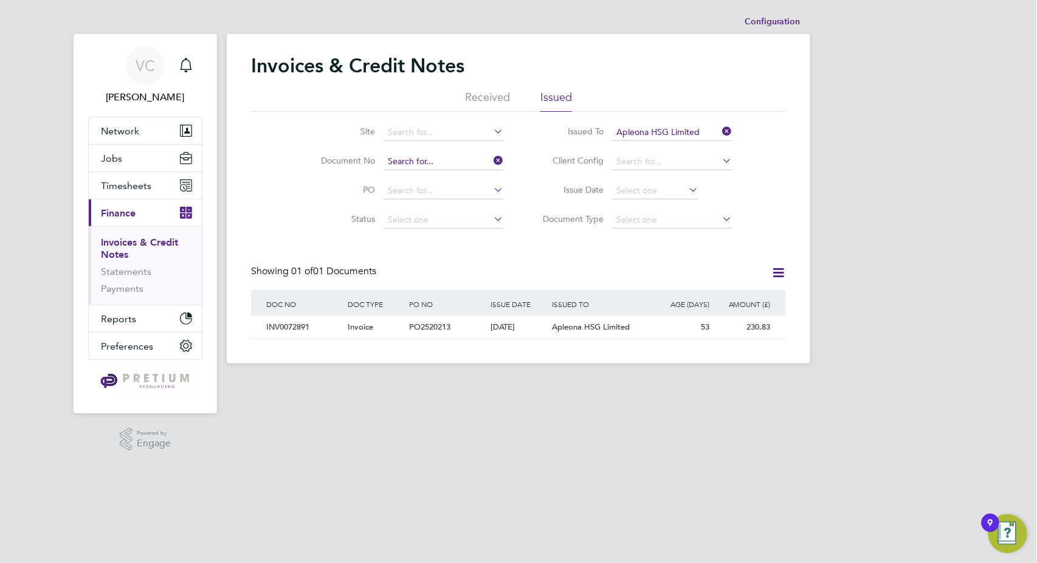
click at [437, 156] on input at bounding box center [444, 161] width 120 height 17
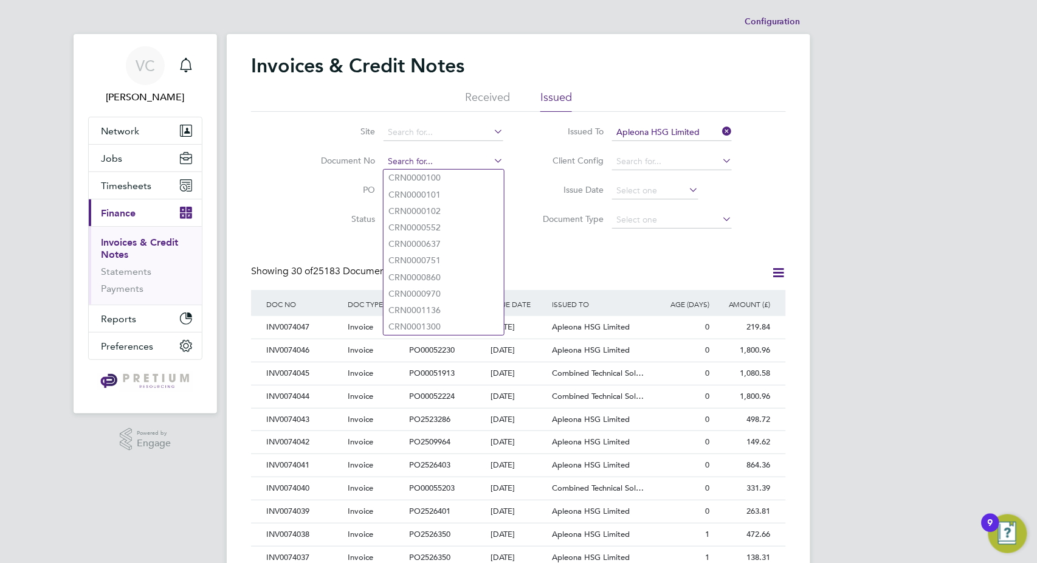
paste input "INV0073084"
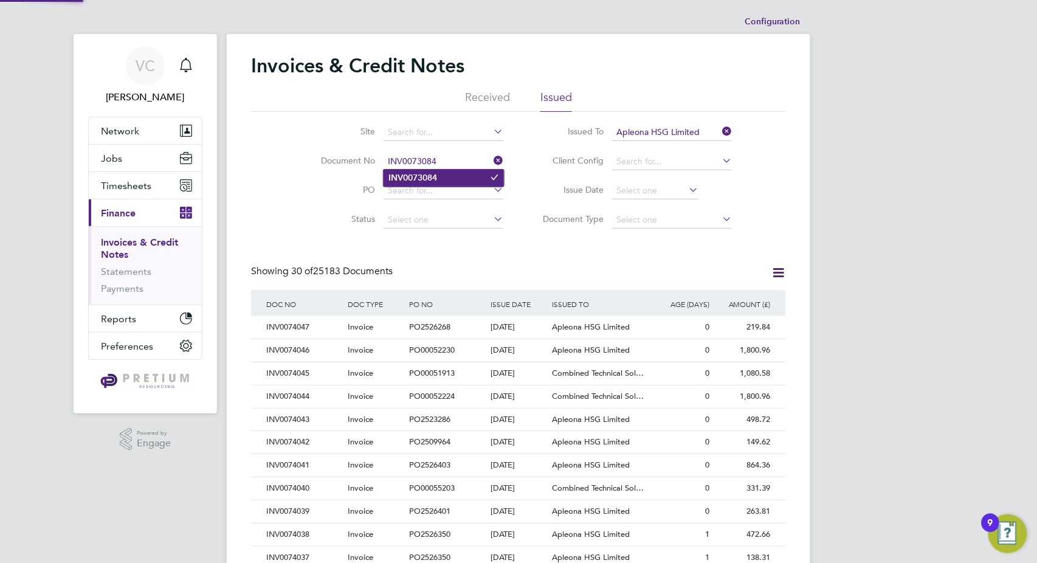
type input "INV0073084"
click at [432, 176] on b "INV0073084" at bounding box center [413, 178] width 49 height 10
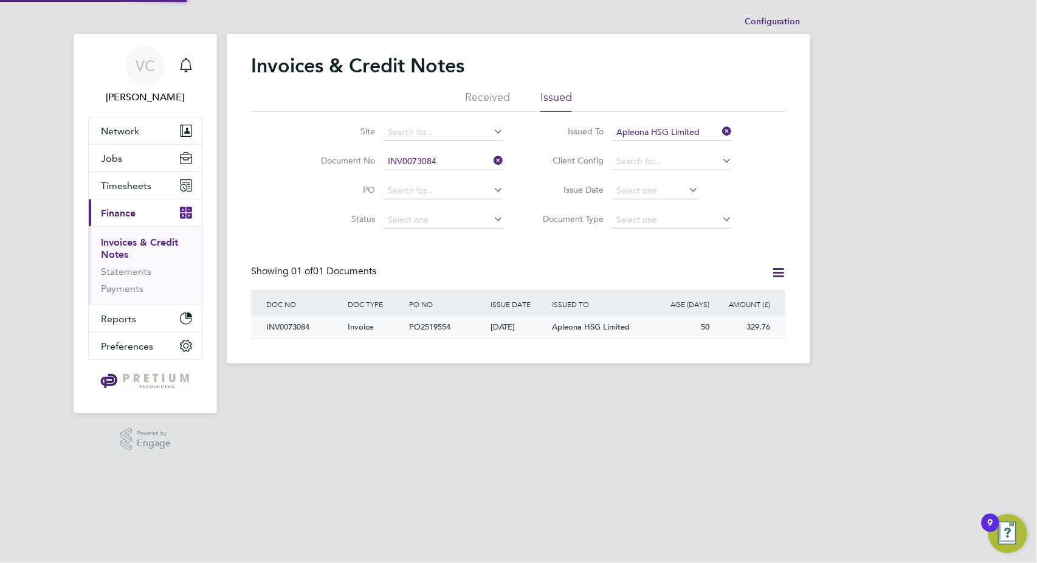
click at [550, 334] on div "Apleona HSG Limited" at bounding box center [600, 327] width 102 height 22
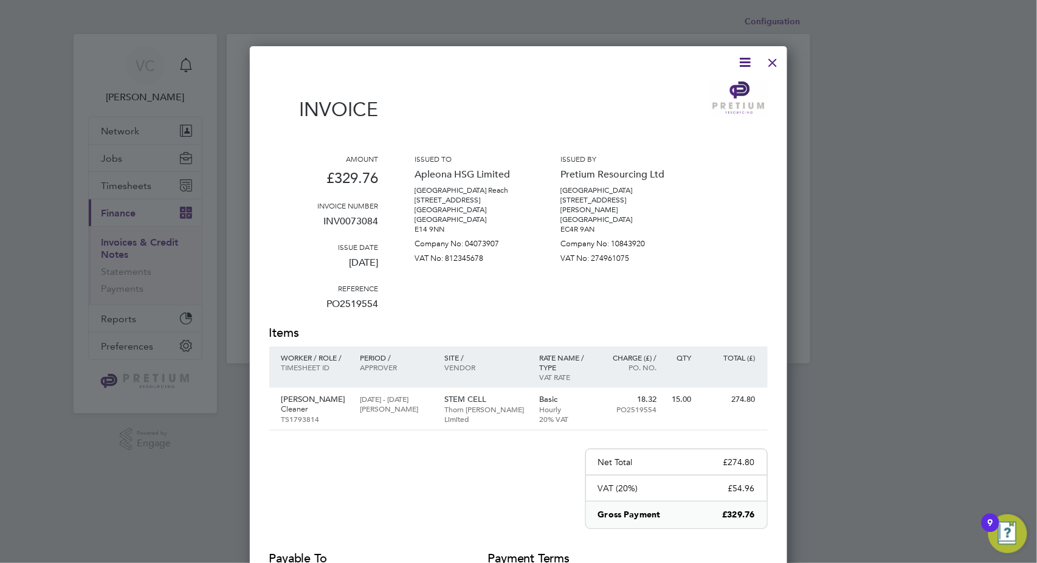
click at [750, 63] on icon at bounding box center [745, 62] width 15 height 15
click at [692, 89] on li "Download Invoice" at bounding box center [709, 91] width 84 height 17
click at [770, 63] on div at bounding box center [773, 60] width 22 height 22
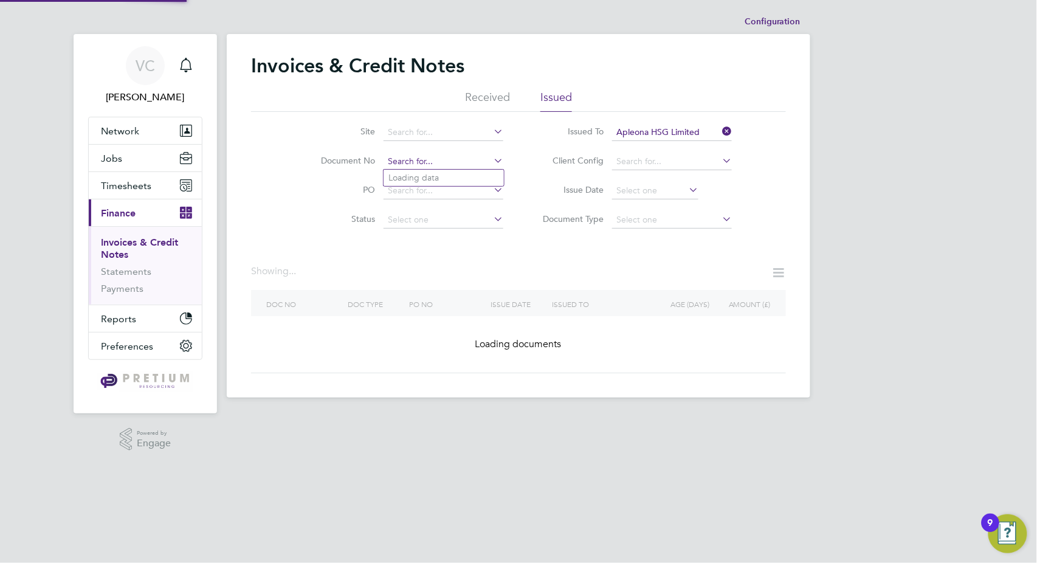
click at [409, 160] on input at bounding box center [444, 161] width 120 height 17
paste input "INV0073108"
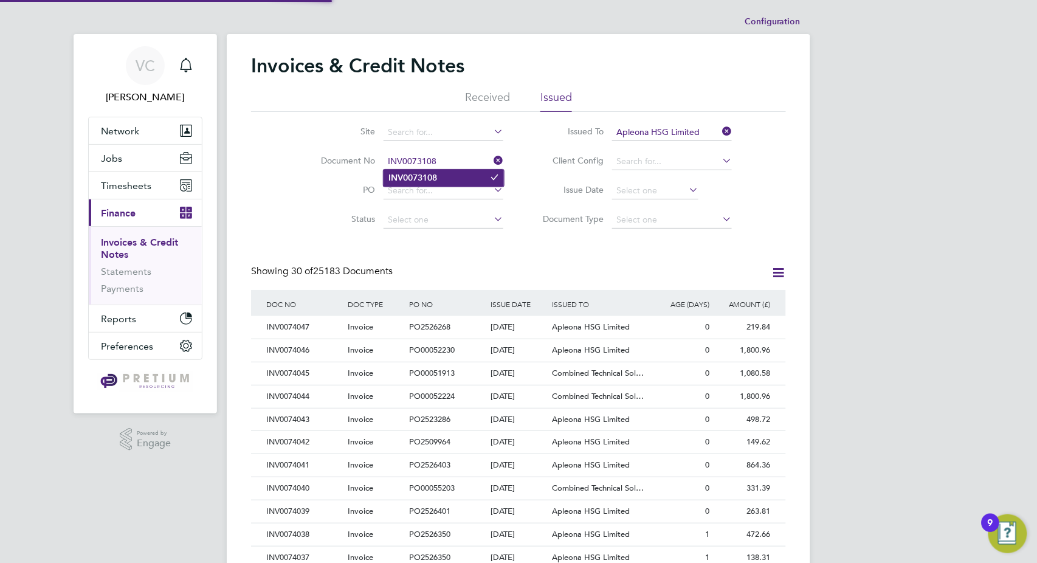
type input "INV0073108"
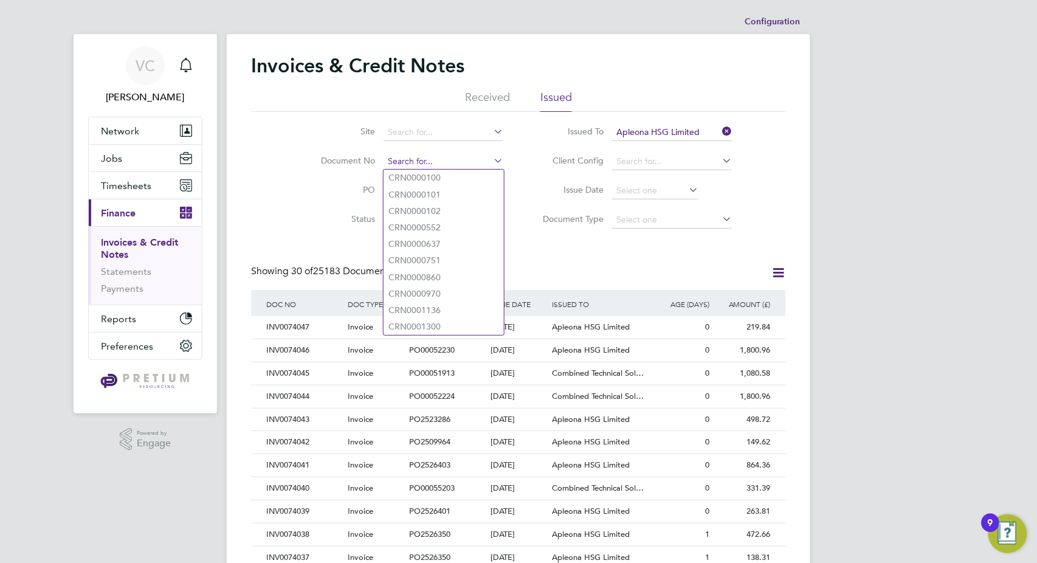
paste input "INV0073108"
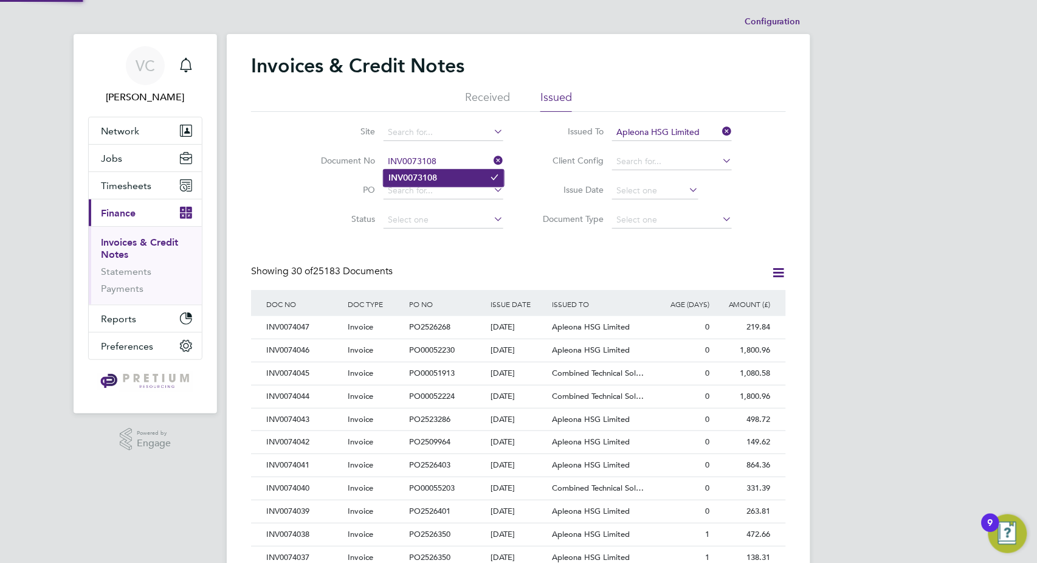
type input "INV0073108"
click at [439, 174] on li "INV0073108" at bounding box center [444, 178] width 120 height 16
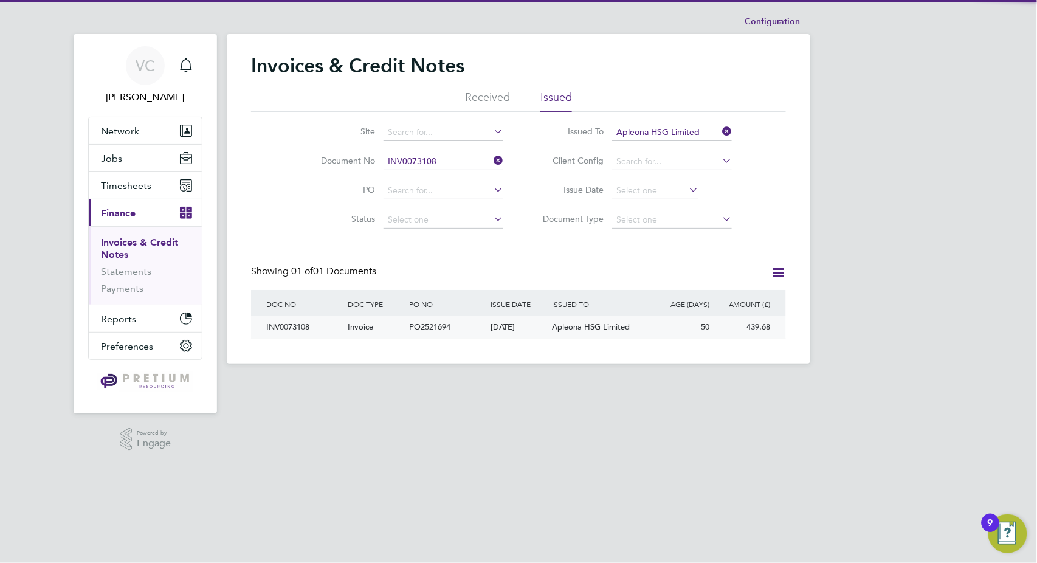
click at [530, 334] on div "04 Aug 2025" at bounding box center [518, 327] width 61 height 22
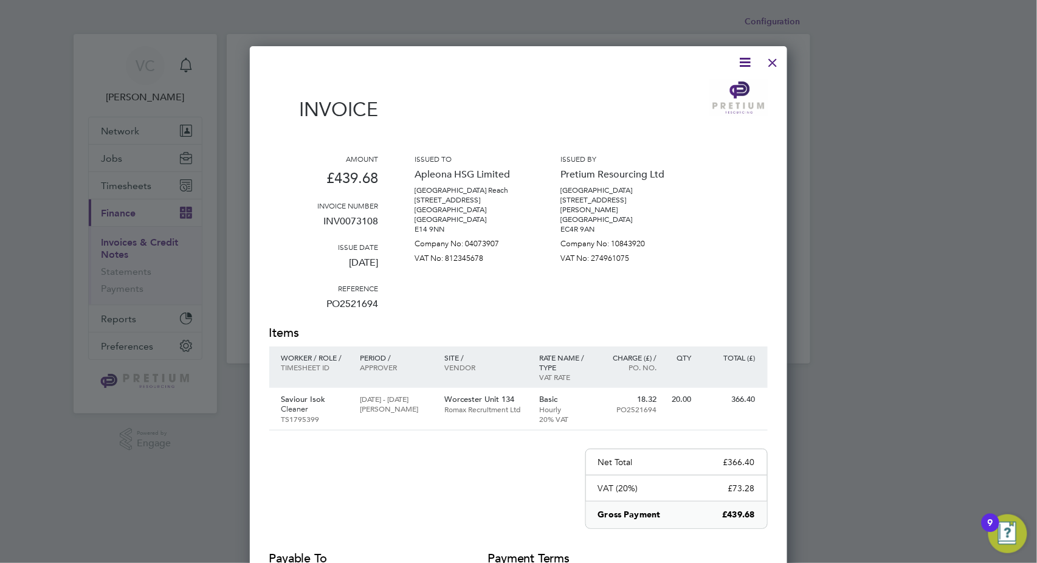
click at [744, 60] on icon at bounding box center [745, 62] width 15 height 15
click at [701, 87] on li "Download Invoice" at bounding box center [709, 91] width 84 height 17
click at [771, 71] on div at bounding box center [773, 60] width 22 height 22
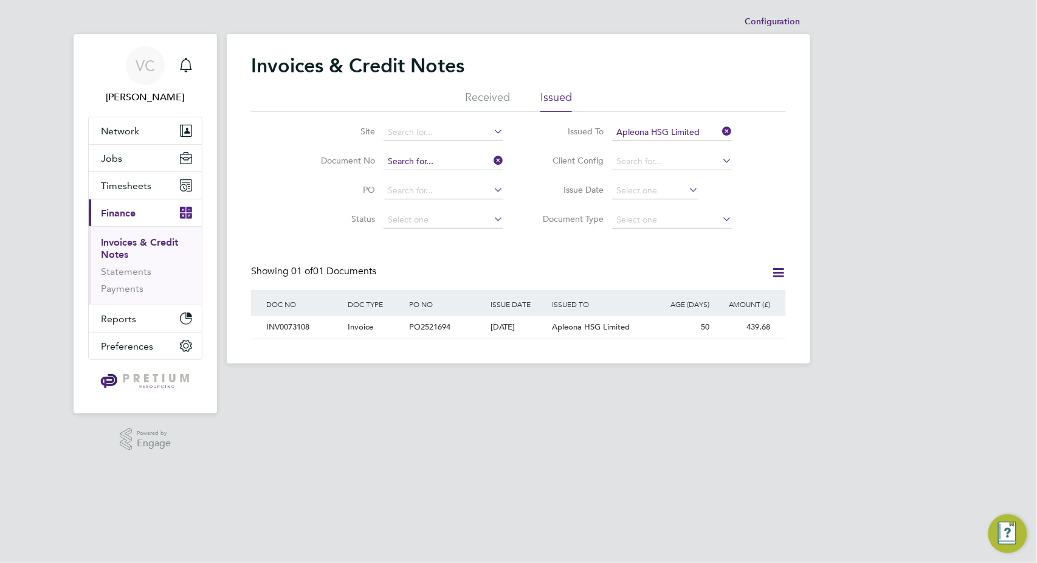
click at [418, 154] on input at bounding box center [444, 161] width 120 height 17
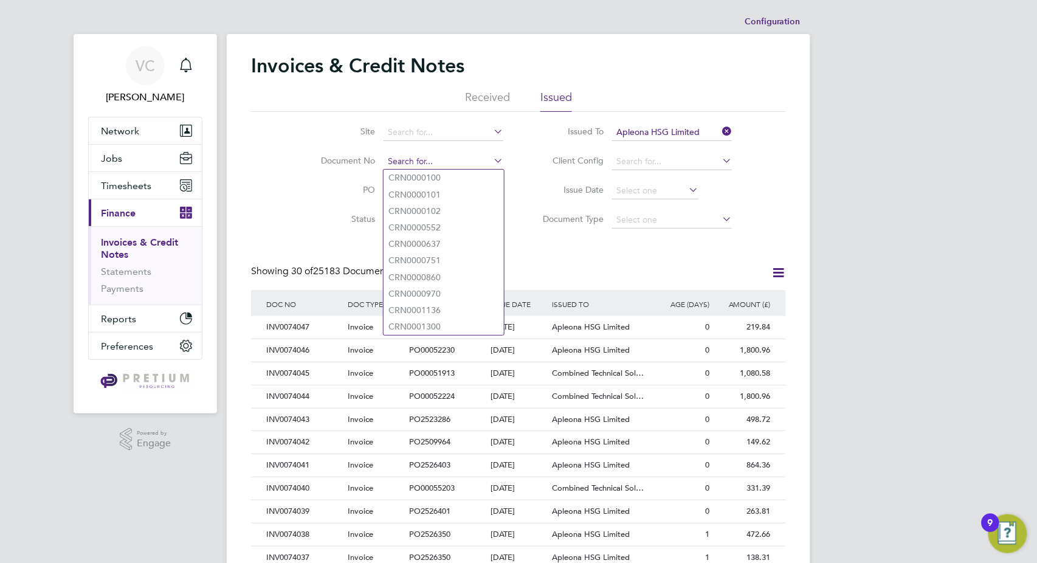
paste input "INV0073387"
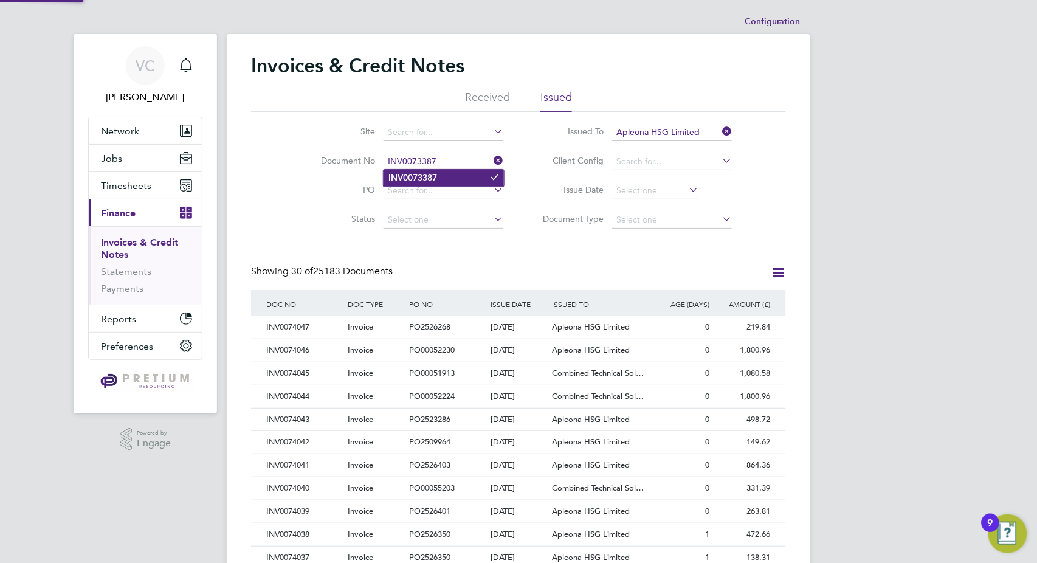
type input "INV0073387"
click at [443, 176] on li "INV0073387" at bounding box center [444, 178] width 120 height 16
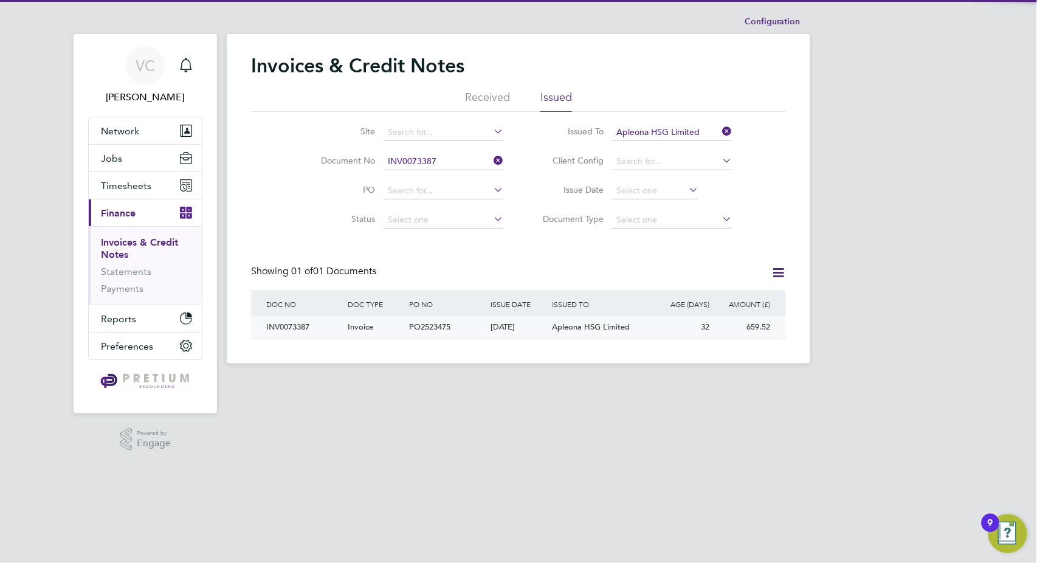
click at [511, 326] on div "22 Aug 2025" at bounding box center [518, 327] width 61 height 22
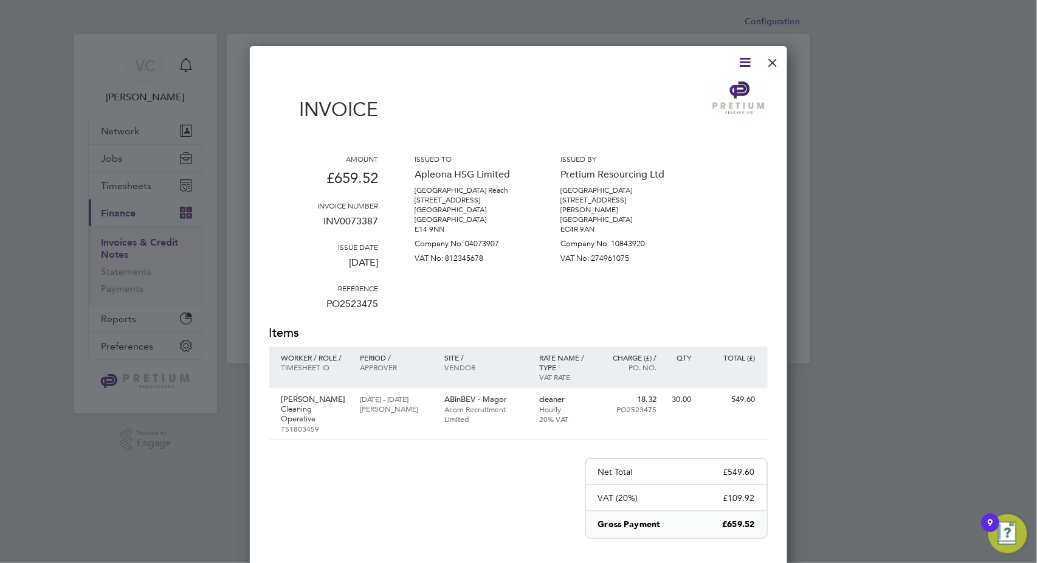
click at [741, 61] on icon at bounding box center [745, 62] width 15 height 15
click at [698, 89] on li "Download Invoice" at bounding box center [709, 91] width 84 height 17
click at [776, 61] on div at bounding box center [773, 60] width 22 height 22
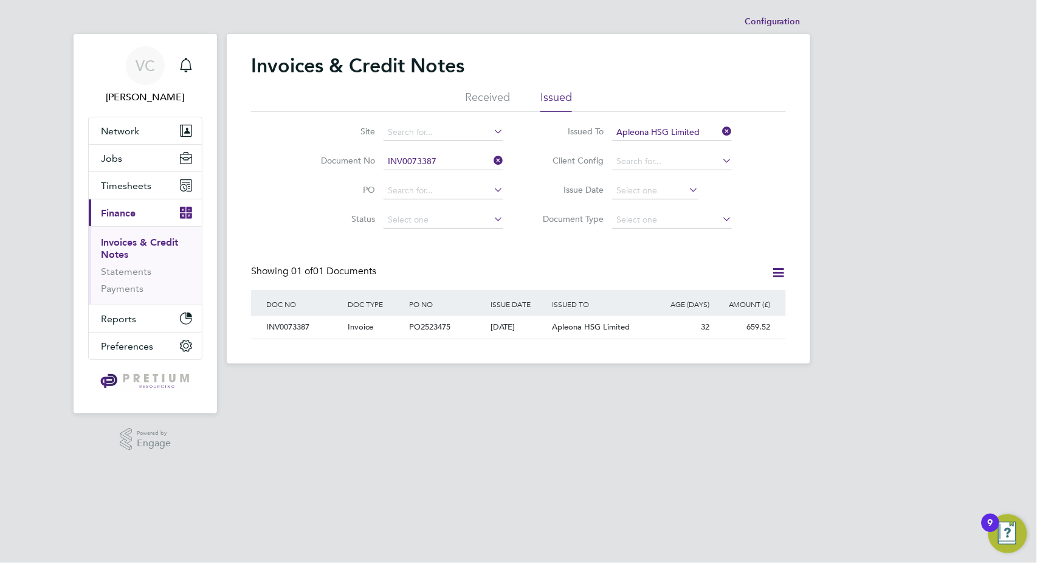
click at [573, 21] on div "Configuration Configuration Invoices & Credit Notes Received Issued Site Docume…" at bounding box center [519, 187] width 584 height 354
click at [420, 159] on input at bounding box center [444, 161] width 120 height 17
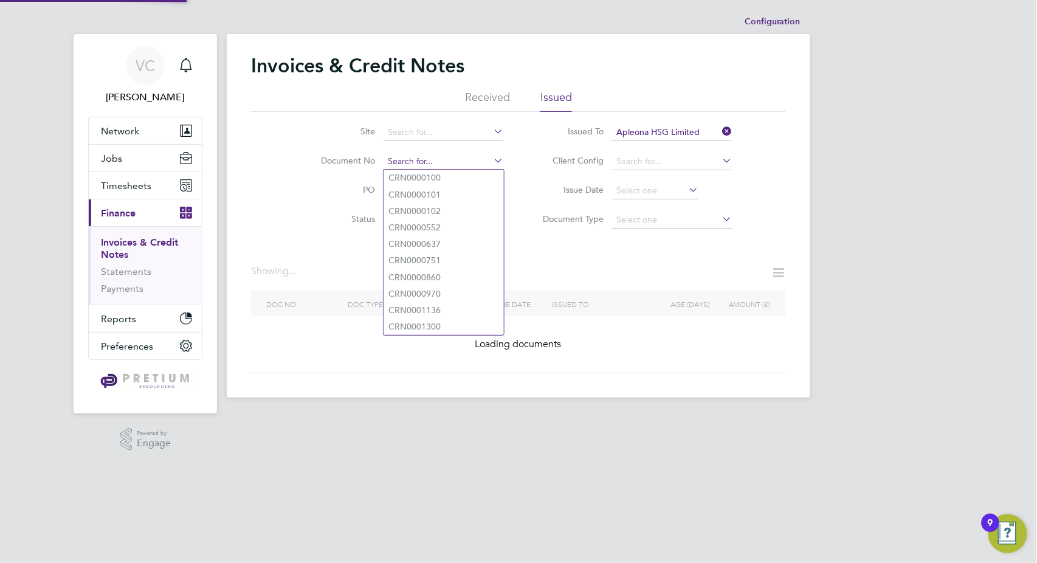
paste input "INV0073484"
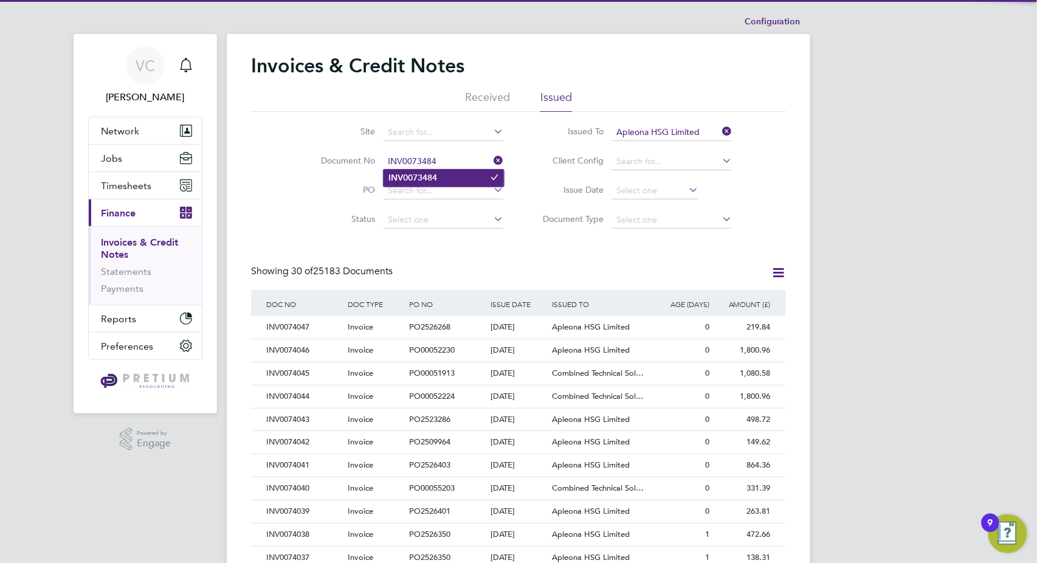
type input "INV0073484"
click at [422, 173] on b "INV0073484" at bounding box center [413, 178] width 49 height 10
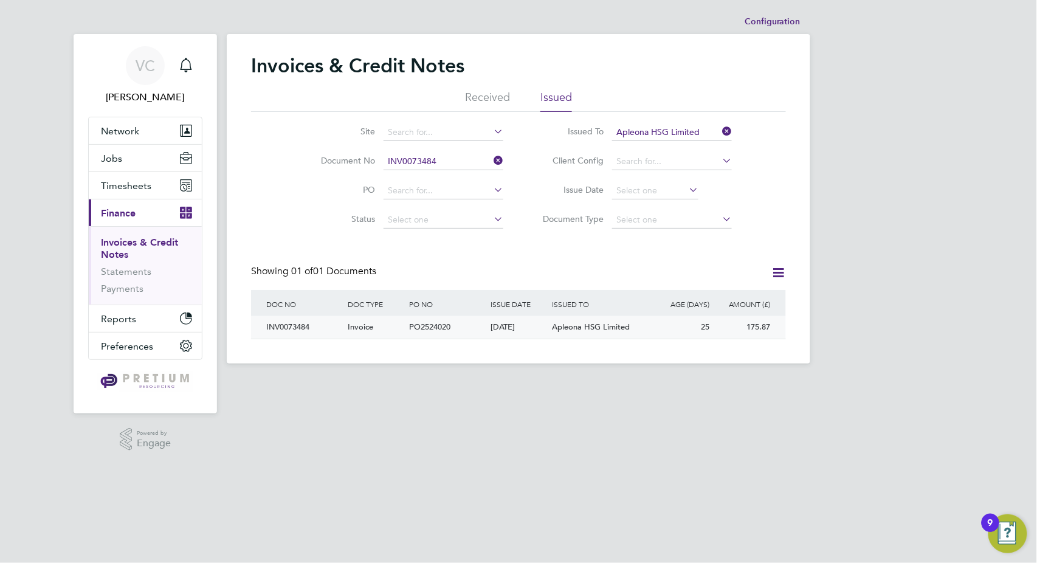
click at [469, 324] on div "PO2524020" at bounding box center [446, 327] width 81 height 22
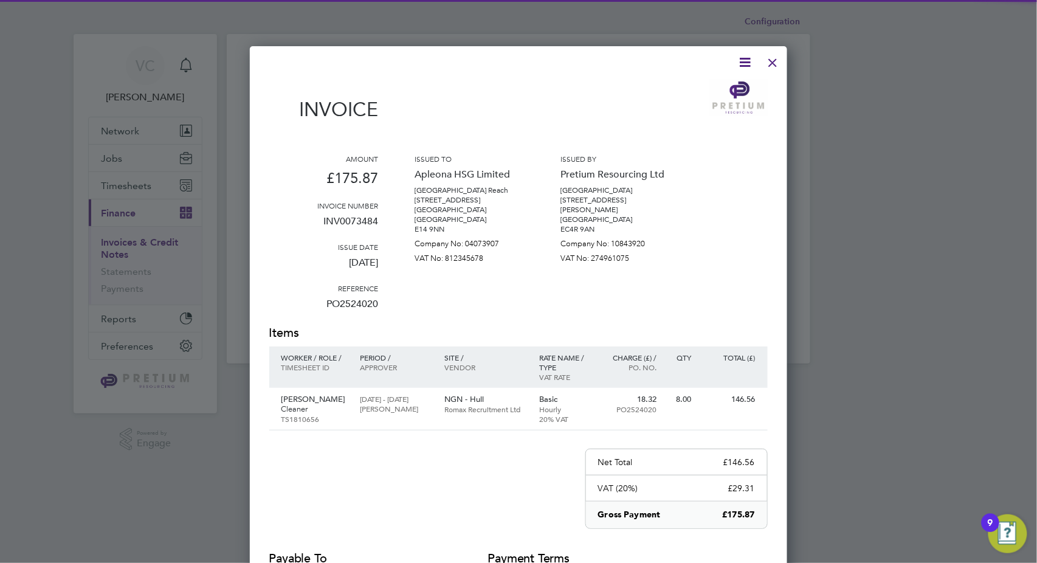
click at [738, 61] on icon at bounding box center [745, 62] width 15 height 15
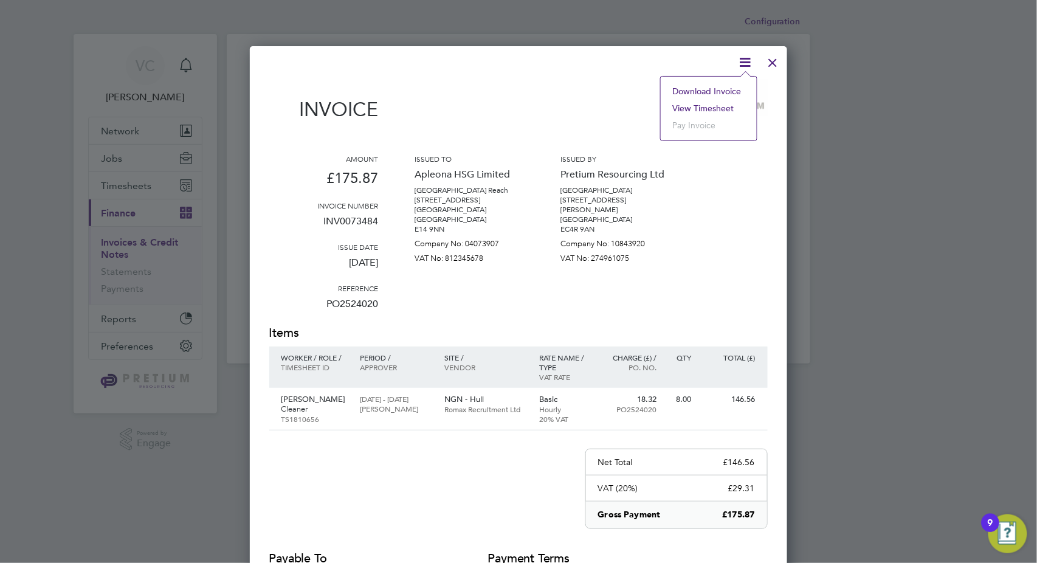
click at [705, 91] on li "Download Invoice" at bounding box center [709, 91] width 84 height 17
click at [696, 63] on div at bounding box center [511, 62] width 484 height 15
click at [775, 61] on div at bounding box center [773, 60] width 22 height 22
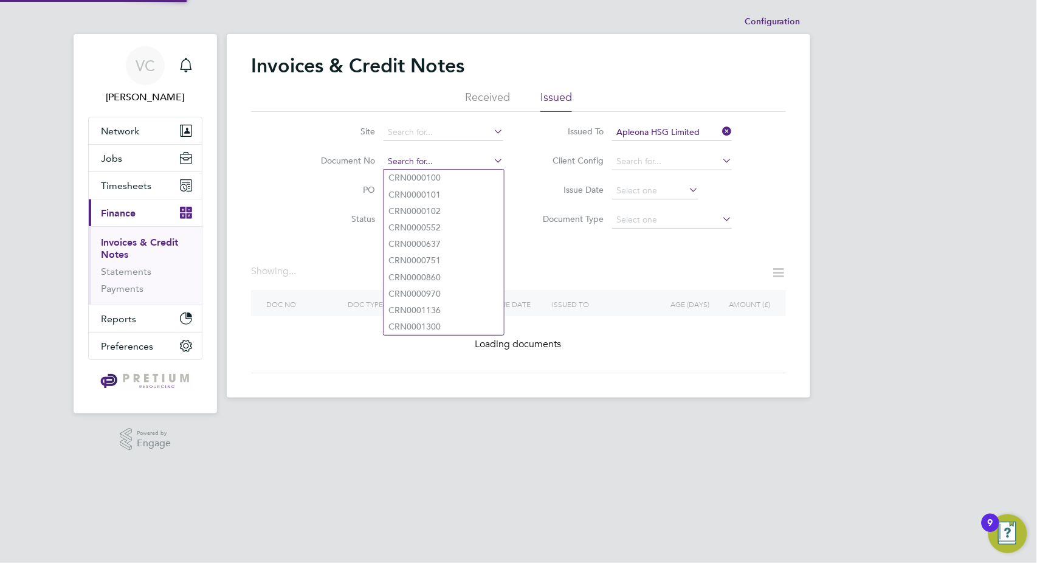
click at [457, 154] on input at bounding box center [444, 161] width 120 height 17
paste input "INV0073494"
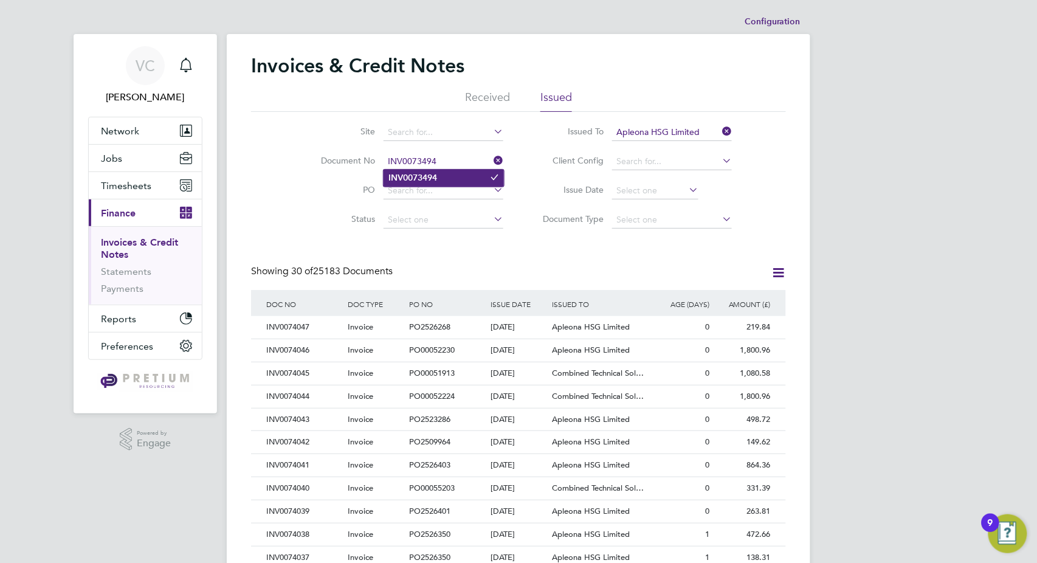
type input "INV0073494"
click at [443, 174] on li "INV0073494" at bounding box center [444, 178] width 120 height 16
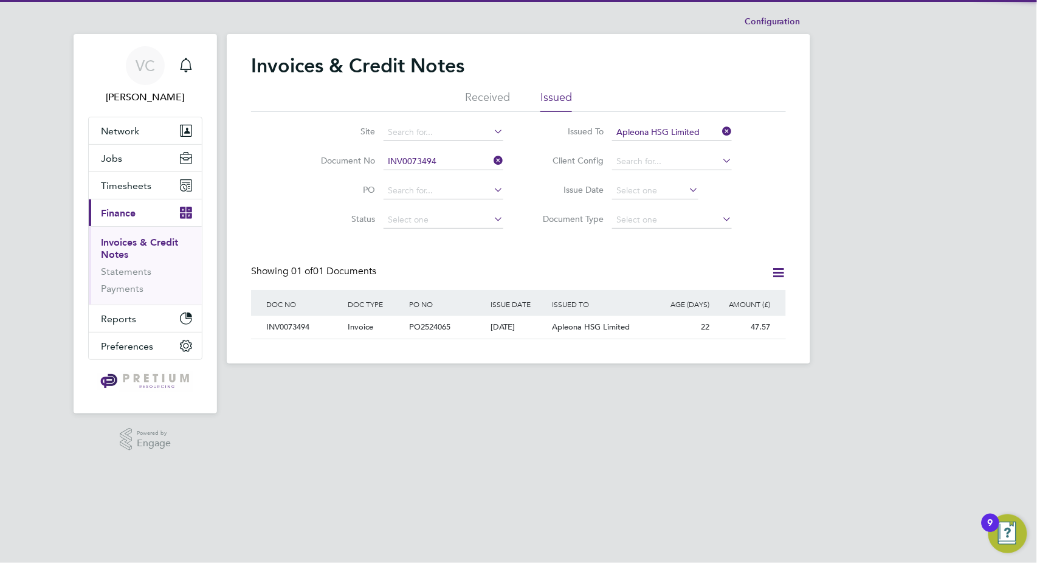
click at [528, 339] on div "DOC NO DOC TYPE PO NO ISSUE DATE ISSUED TO RECEIVED FROM AGE (DAYS) AMOUNT (£) …" at bounding box center [518, 314] width 535 height 49
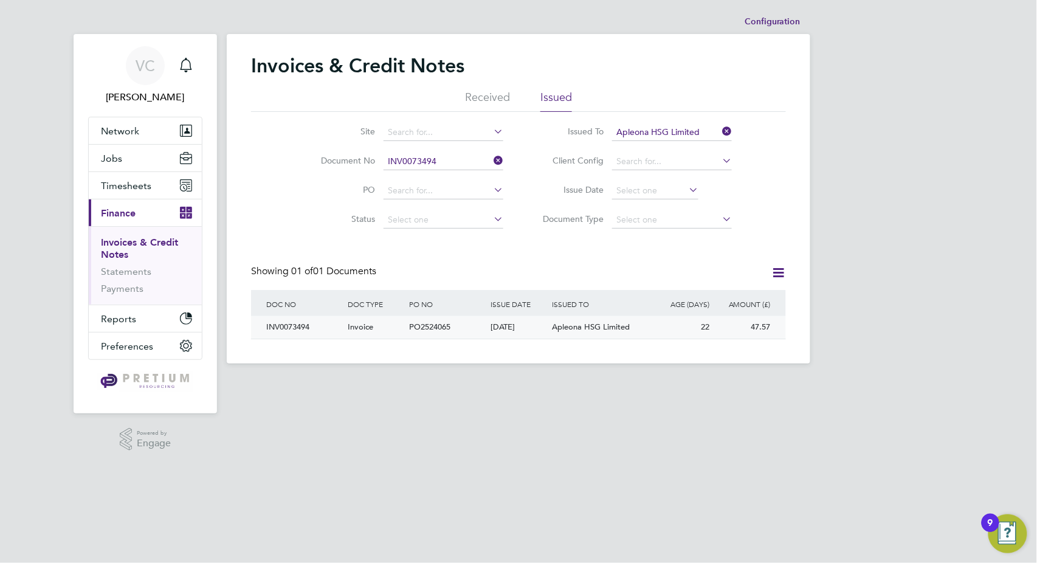
click at [529, 330] on div "01 Sep 2025" at bounding box center [518, 327] width 61 height 22
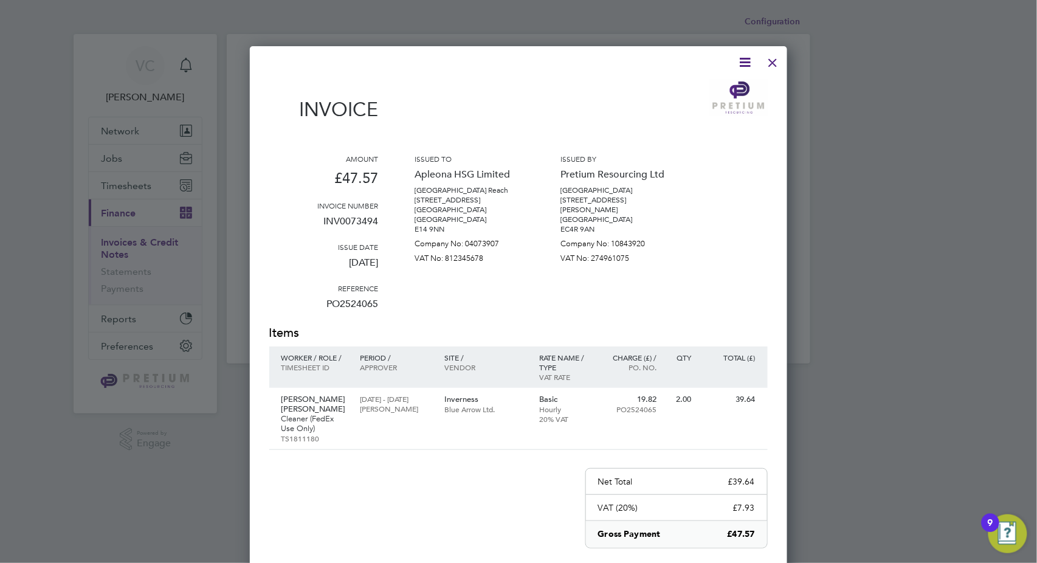
click at [742, 63] on icon at bounding box center [745, 62] width 15 height 15
click at [718, 91] on li "Download Invoice" at bounding box center [709, 91] width 84 height 17
click at [779, 66] on div at bounding box center [773, 60] width 22 height 22
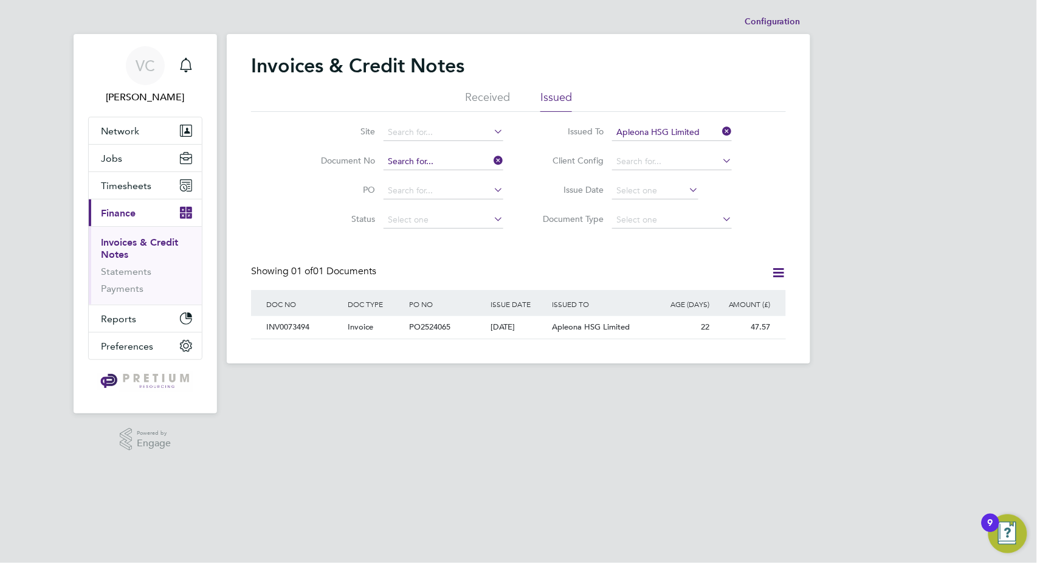
click at [428, 160] on input at bounding box center [444, 161] width 120 height 17
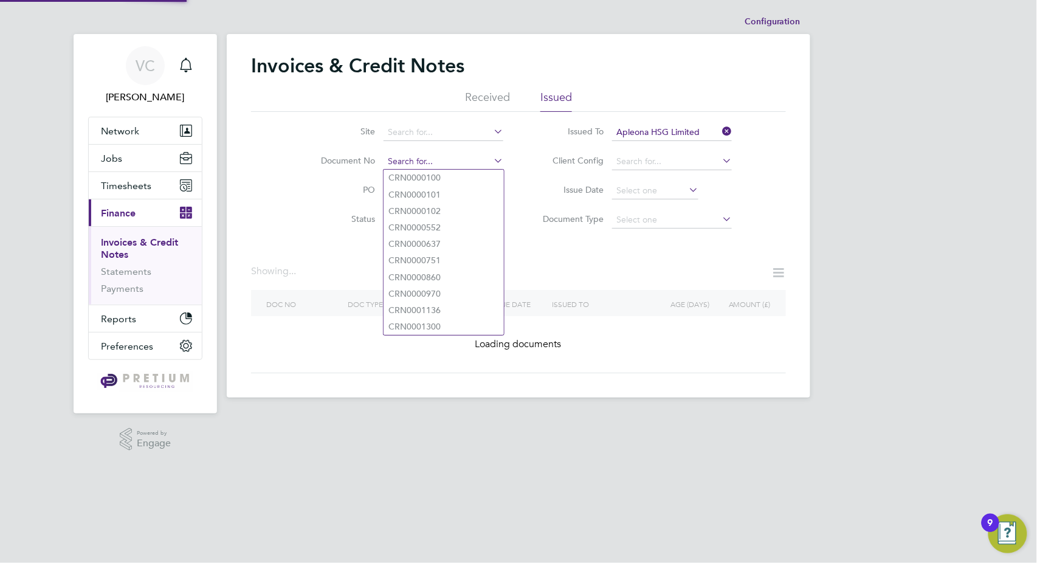
paste input "INV0073709"
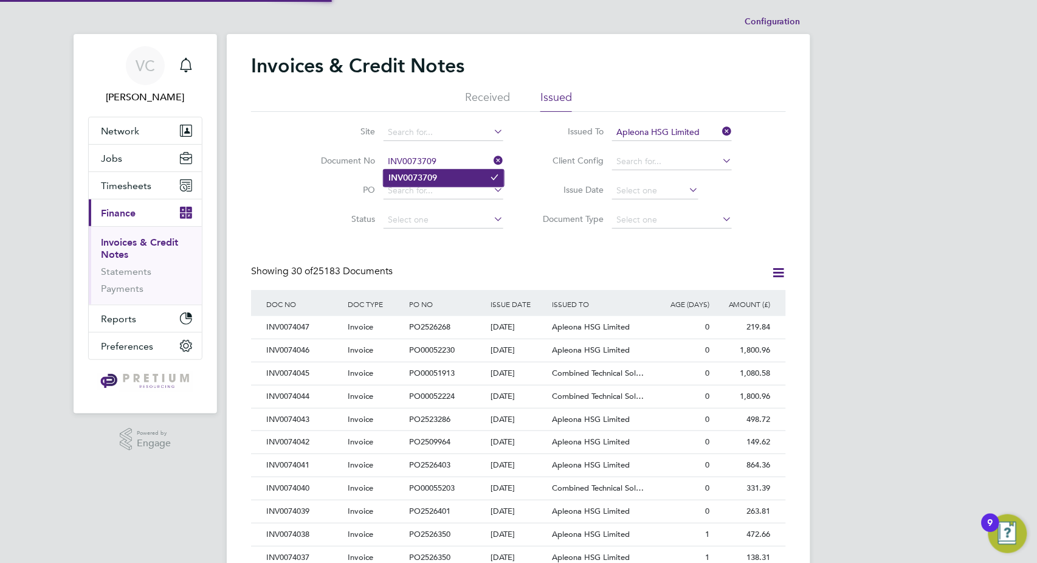
type input "INV0073709"
click at [451, 179] on li "INV0073709" at bounding box center [444, 178] width 120 height 16
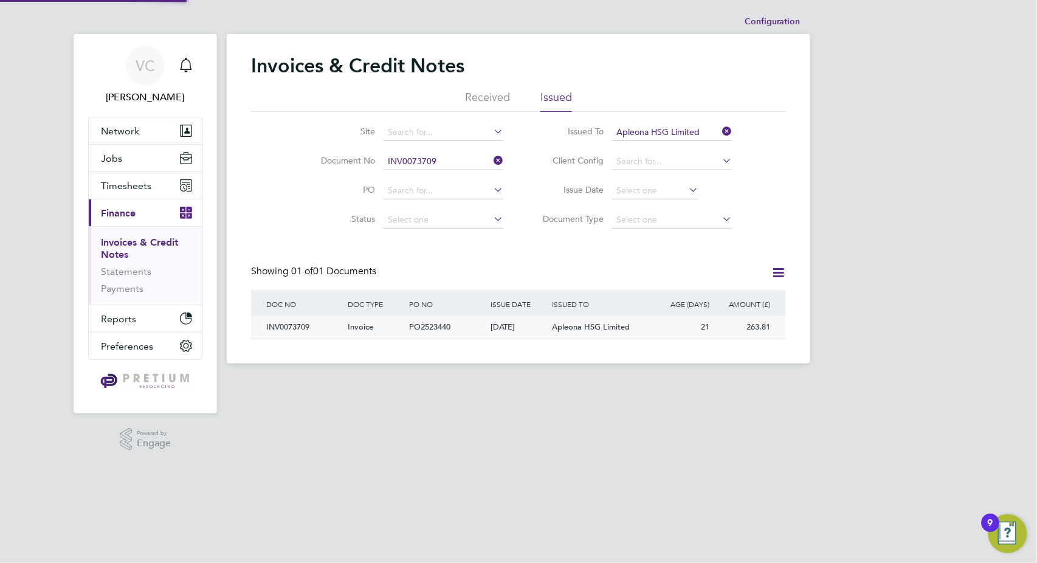
click at [548, 328] on div "02 Sep 2025" at bounding box center [518, 327] width 61 height 22
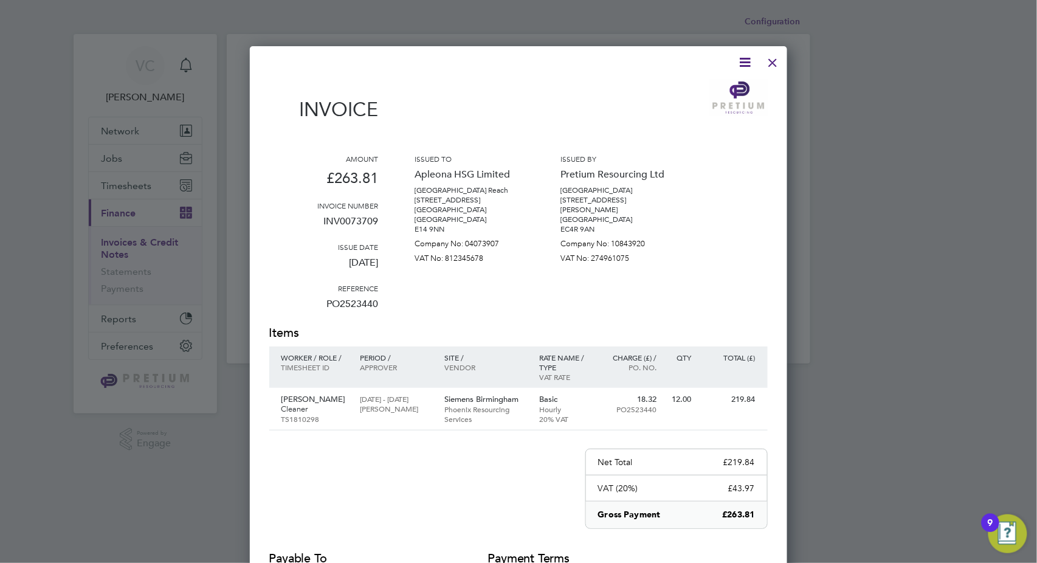
click at [741, 60] on icon at bounding box center [745, 62] width 15 height 15
click at [717, 91] on li "Download Invoice" at bounding box center [709, 91] width 84 height 17
click at [768, 64] on div at bounding box center [773, 60] width 22 height 22
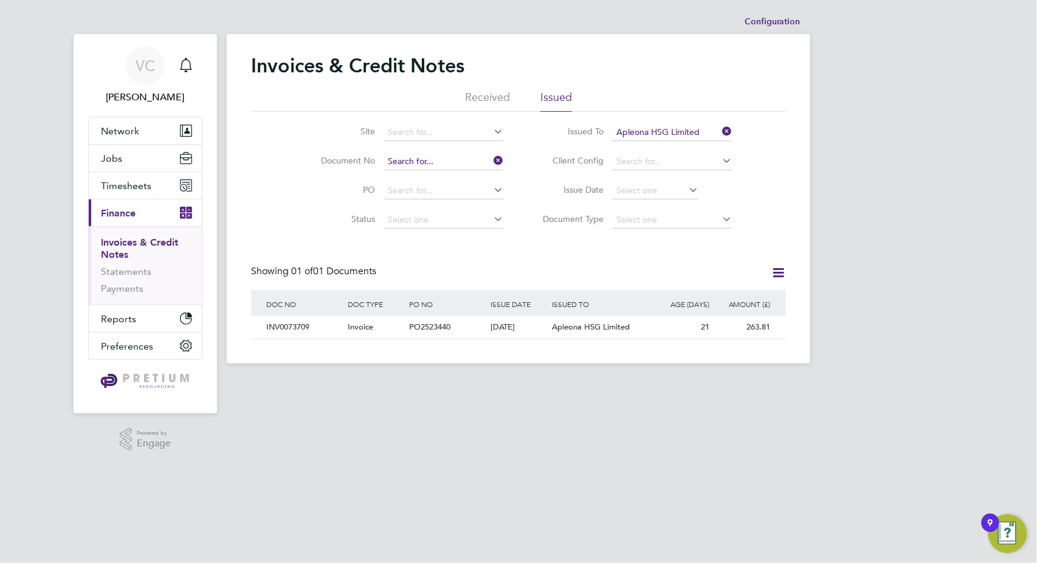
click at [409, 163] on input at bounding box center [444, 161] width 120 height 17
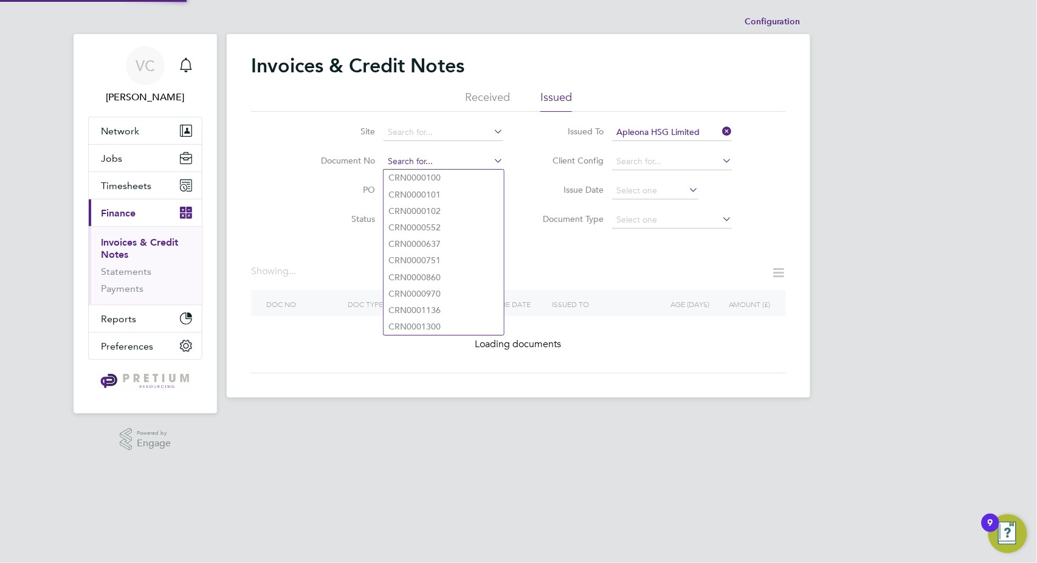
paste input "INV0073811"
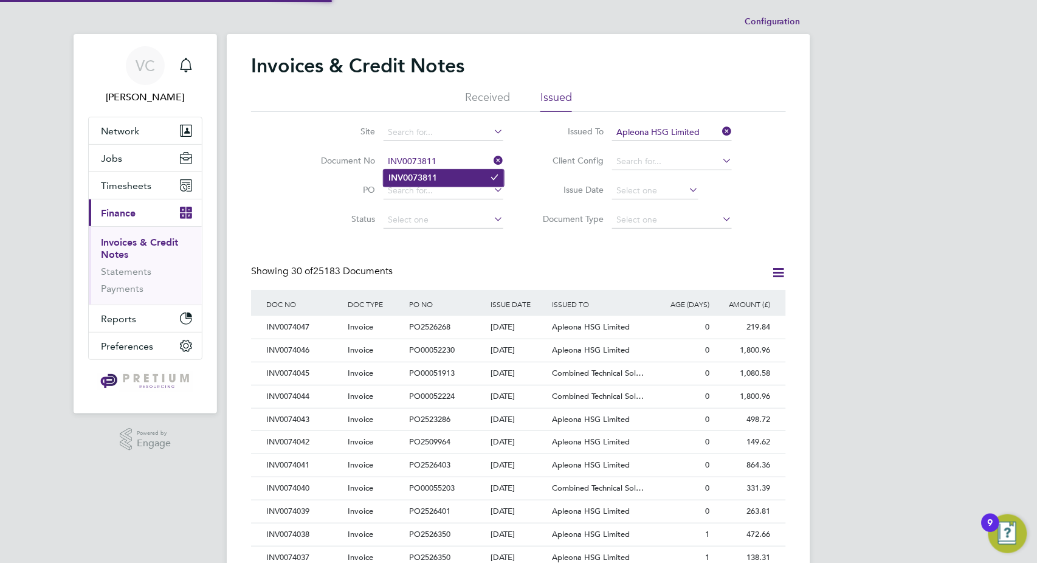
type input "INV0073811"
click at [450, 178] on li "INV0073811" at bounding box center [444, 178] width 120 height 16
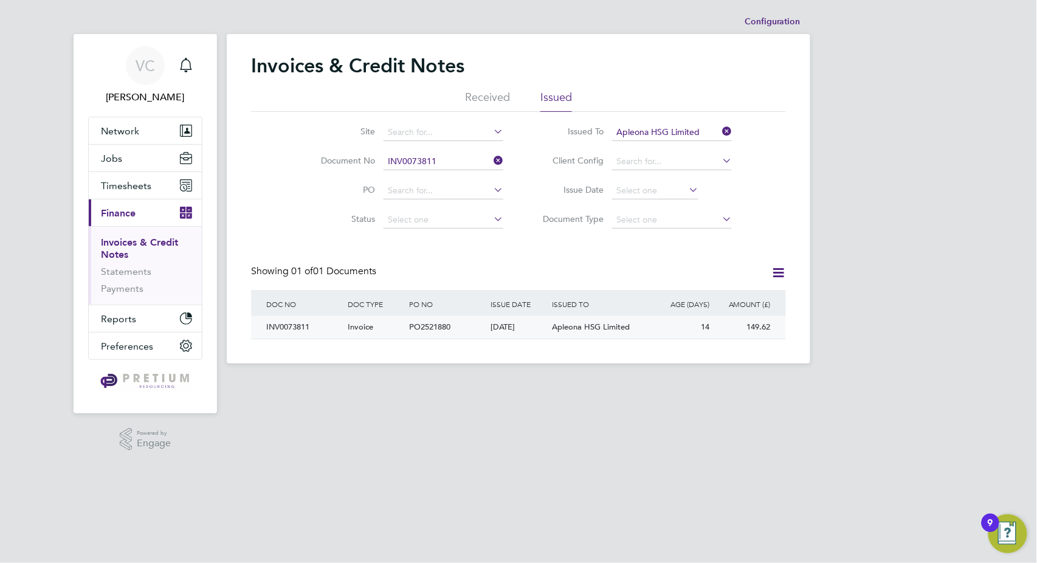
click at [528, 333] on div "09 Sep 2025" at bounding box center [518, 327] width 61 height 22
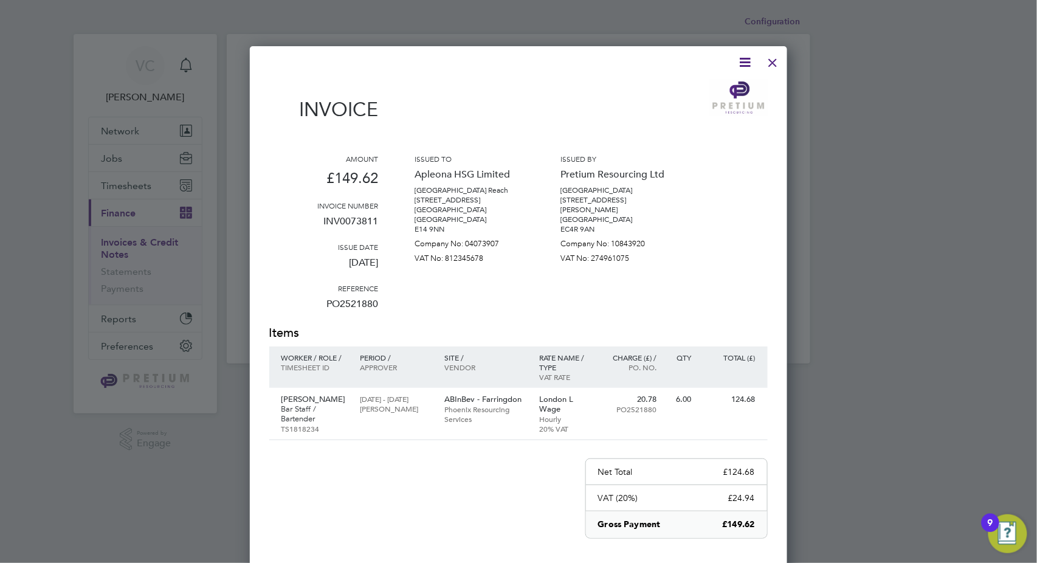
click at [742, 63] on icon at bounding box center [745, 62] width 15 height 15
click at [694, 90] on li "Download Invoice" at bounding box center [709, 91] width 84 height 17
click at [778, 63] on div at bounding box center [773, 60] width 22 height 22
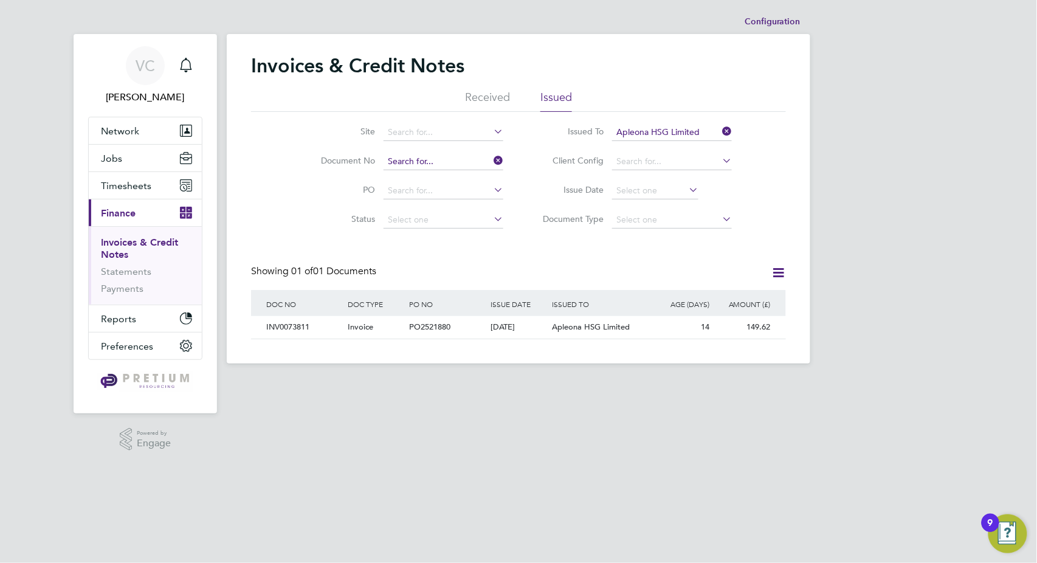
click at [443, 162] on input at bounding box center [444, 161] width 120 height 17
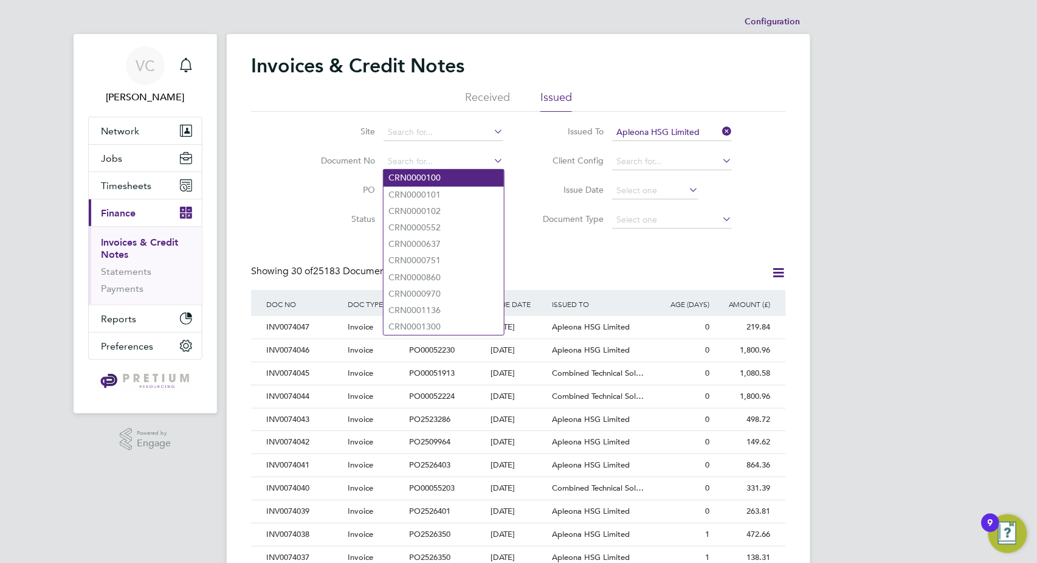
paste input "INV0073852"
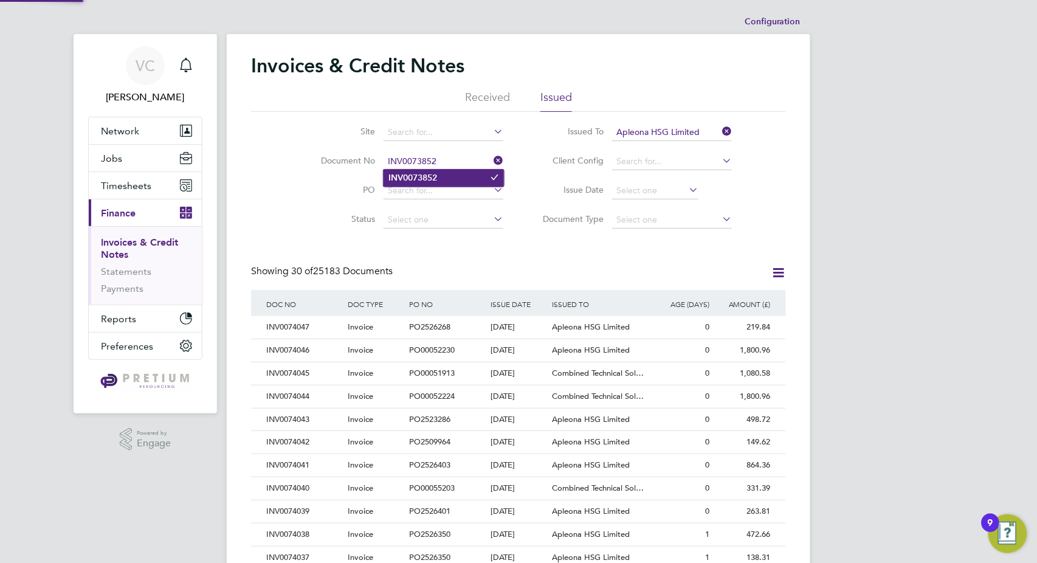
type input "INV0073852"
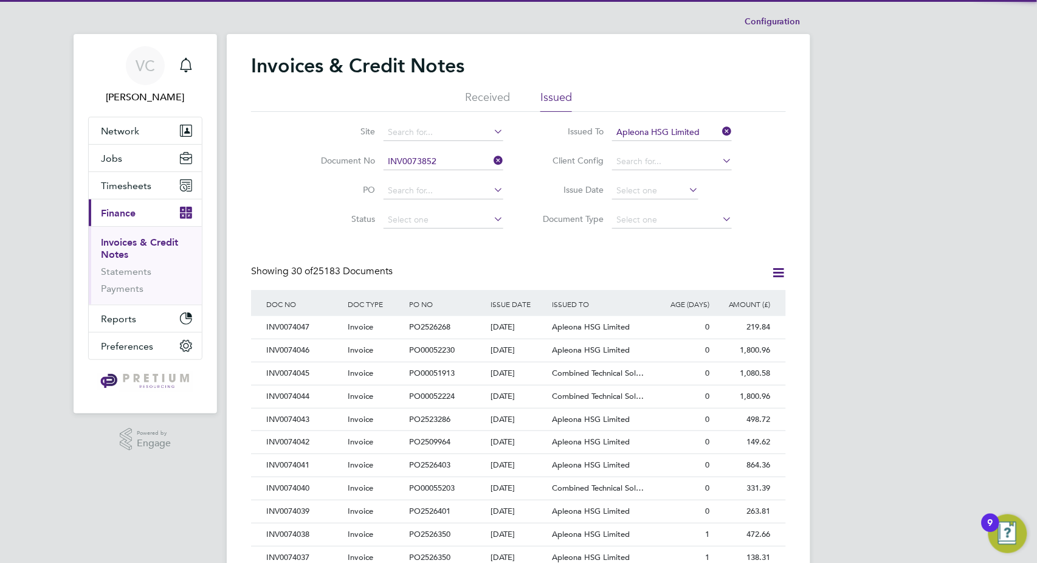
click at [434, 174] on b "INV0073852" at bounding box center [413, 178] width 49 height 10
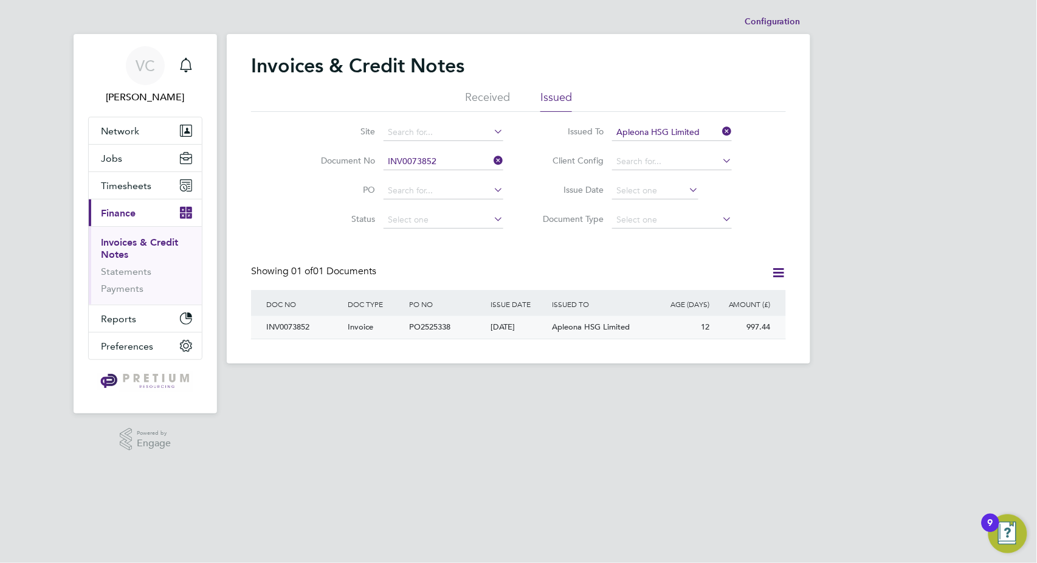
click at [589, 335] on div "Apleona HSG Limited" at bounding box center [600, 327] width 102 height 22
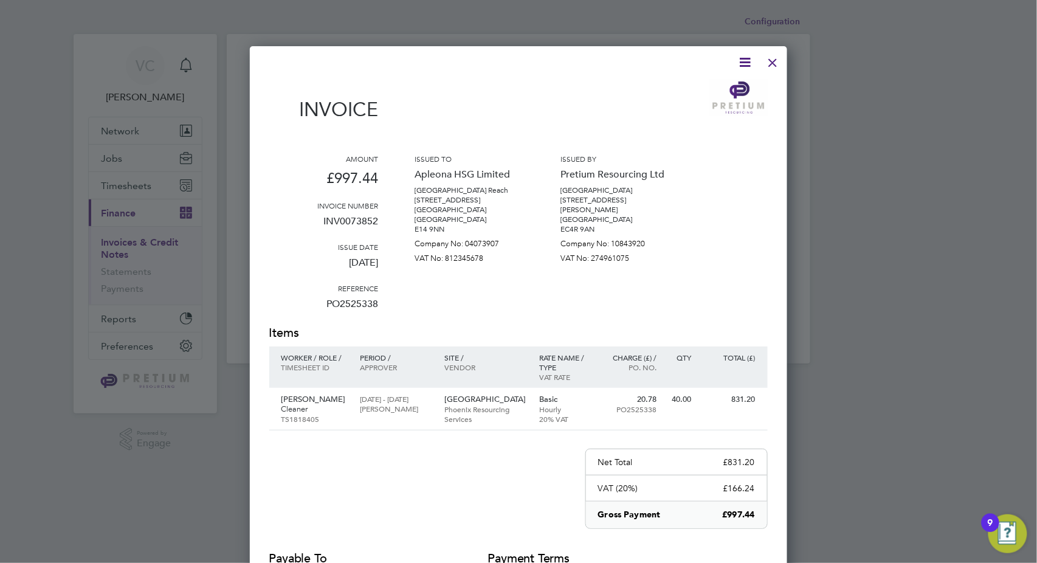
click at [745, 55] on icon at bounding box center [745, 62] width 15 height 15
click at [719, 86] on li "Download Invoice" at bounding box center [709, 91] width 84 height 17
click at [774, 64] on div at bounding box center [773, 60] width 22 height 22
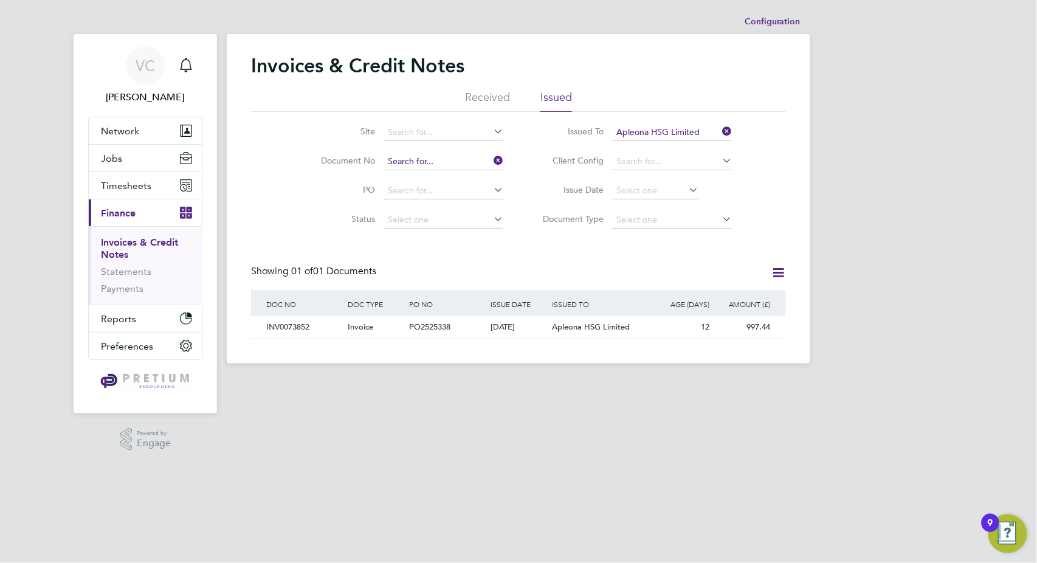
click at [402, 164] on input at bounding box center [444, 161] width 120 height 17
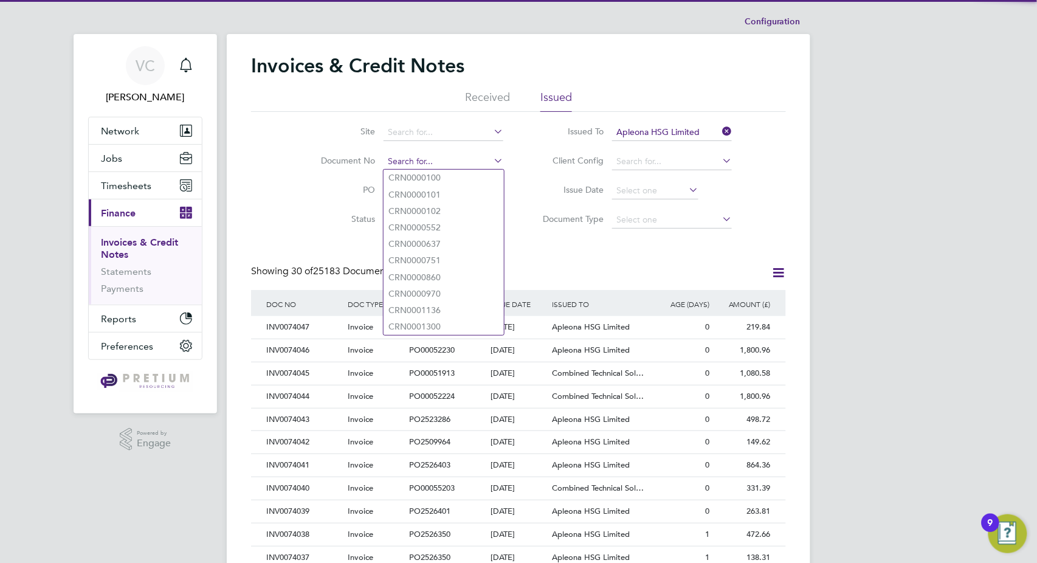
paste input "INV0073853"
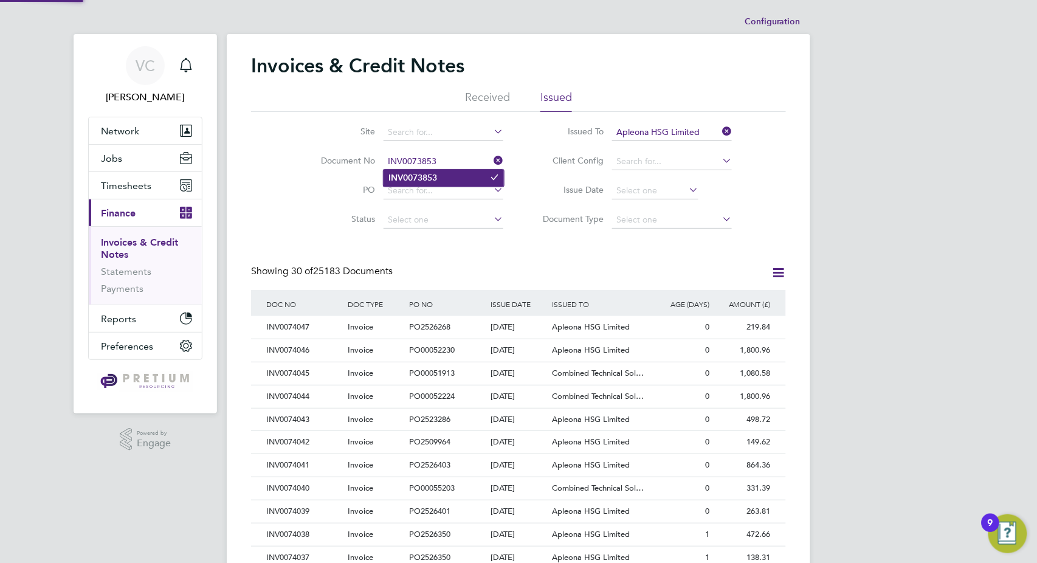
type input "INV0073853"
click at [443, 174] on li "INV0073853" at bounding box center [444, 178] width 120 height 16
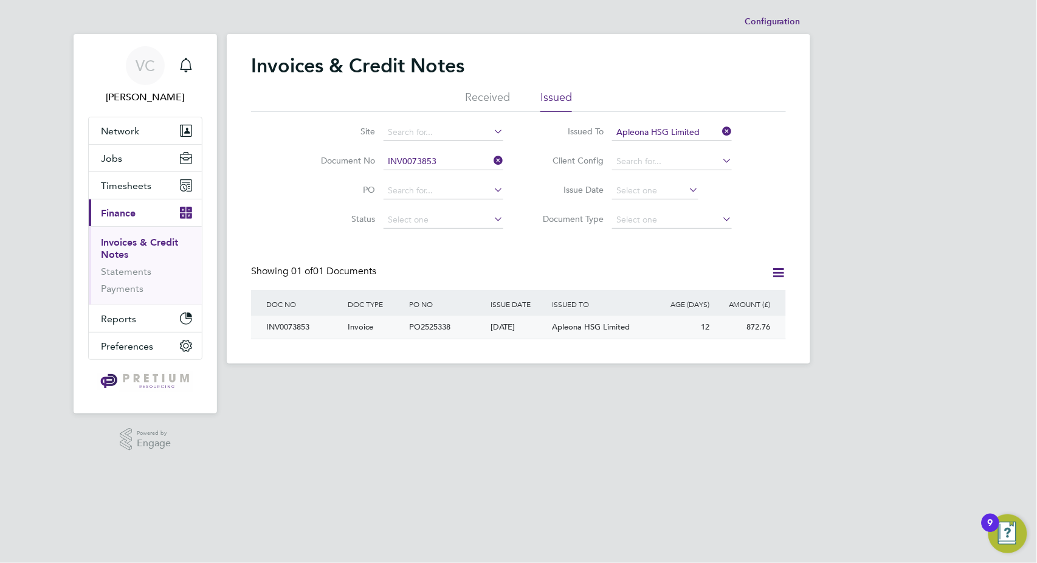
click at [550, 329] on div "Apleona HSG Limited" at bounding box center [600, 327] width 102 height 22
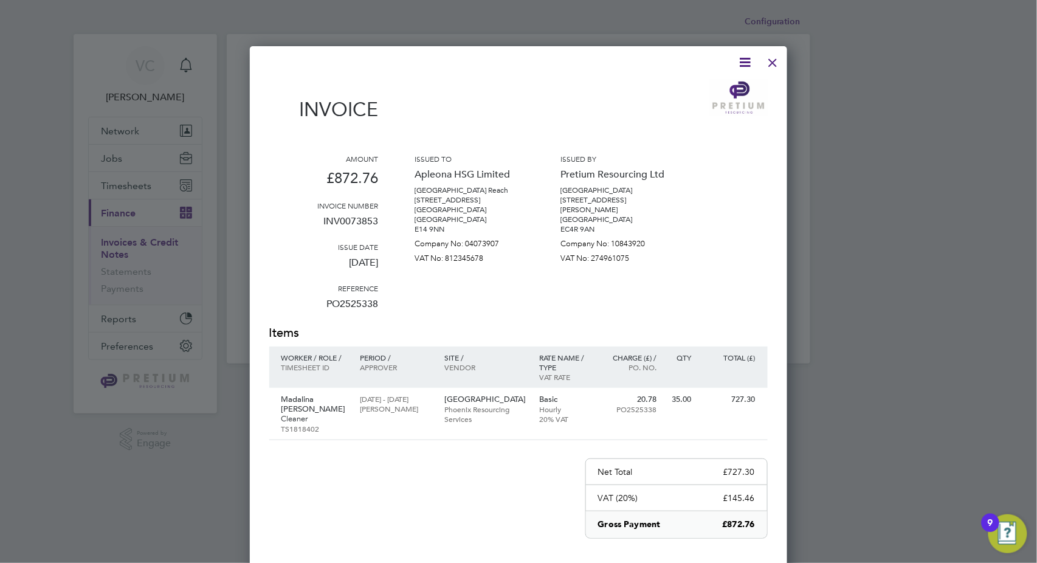
click at [742, 58] on icon at bounding box center [745, 62] width 15 height 15
click at [710, 88] on li "Download Invoice" at bounding box center [709, 91] width 84 height 17
click at [769, 58] on div at bounding box center [773, 60] width 22 height 22
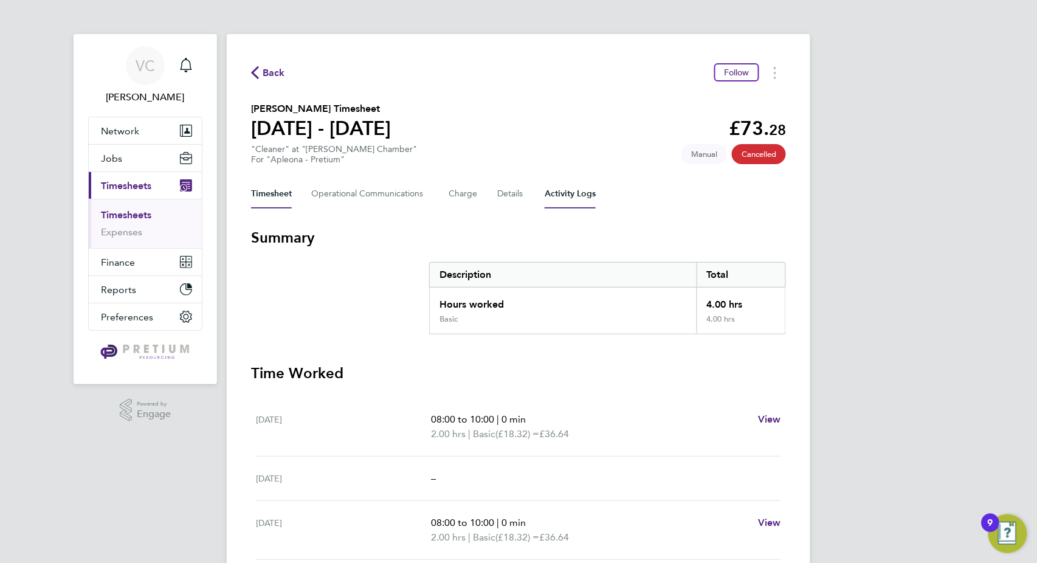
click at [553, 194] on Logs-tab "Activity Logs" at bounding box center [570, 193] width 51 height 29
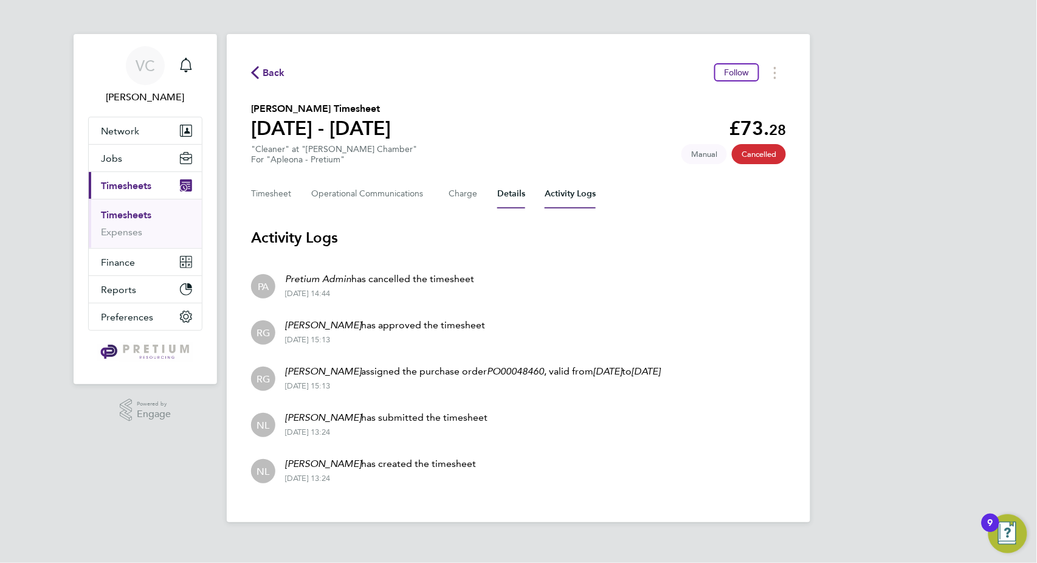
click at [502, 203] on button "Details" at bounding box center [511, 193] width 28 height 29
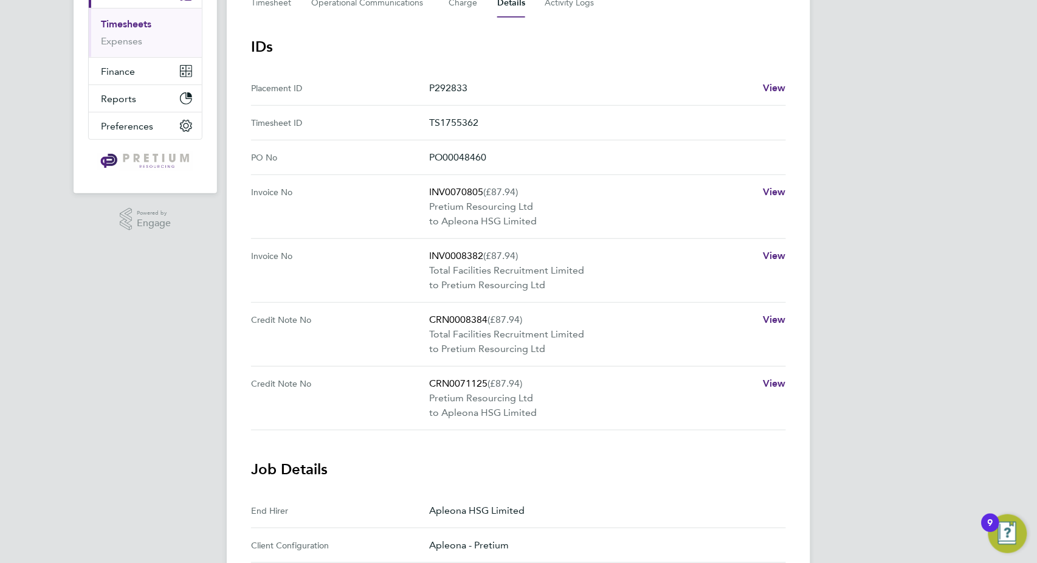
scroll to position [202, 0]
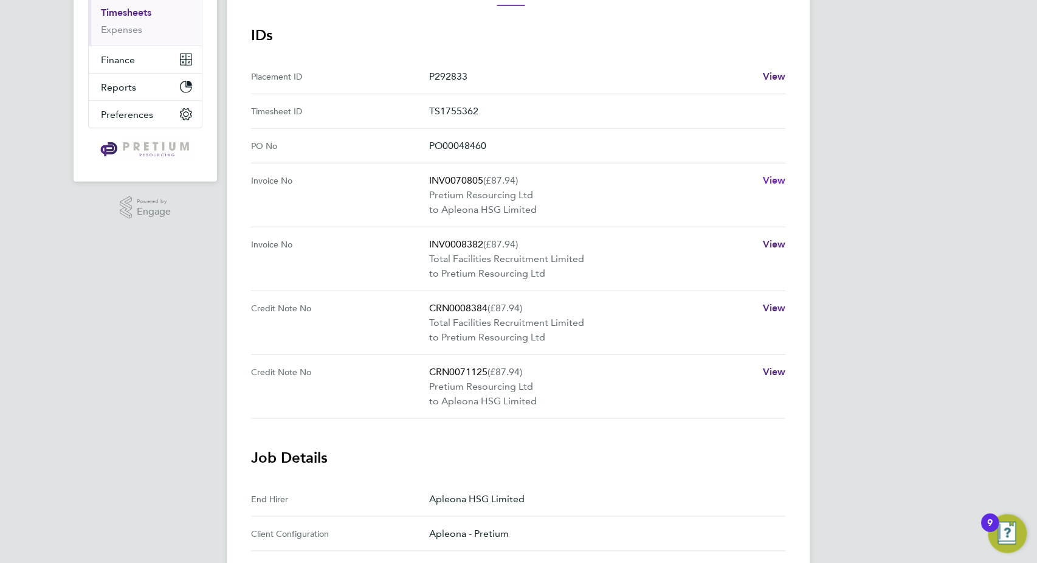
click at [775, 181] on span "View" at bounding box center [774, 180] width 23 height 12
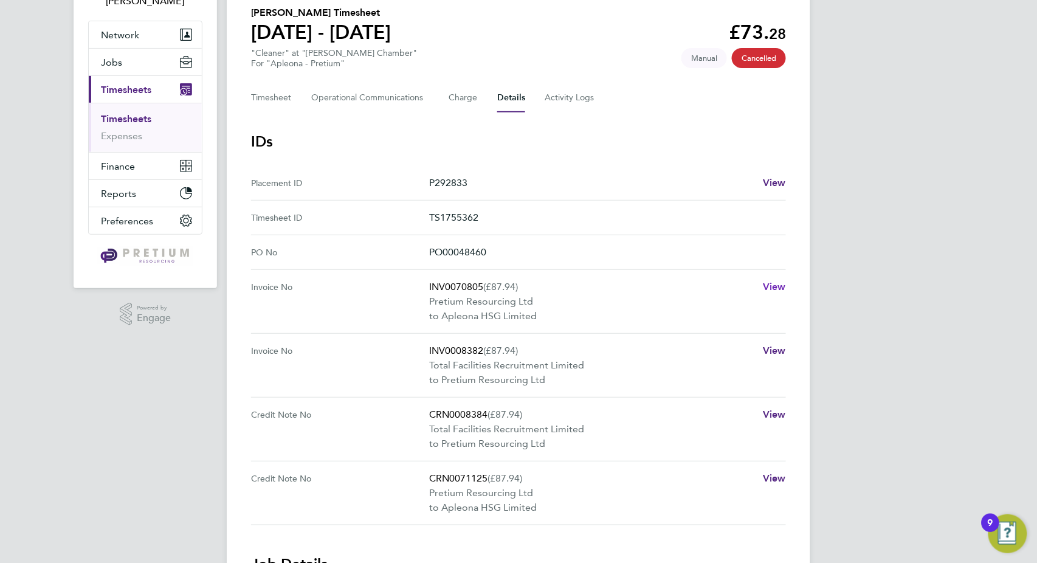
scroll to position [67, 0]
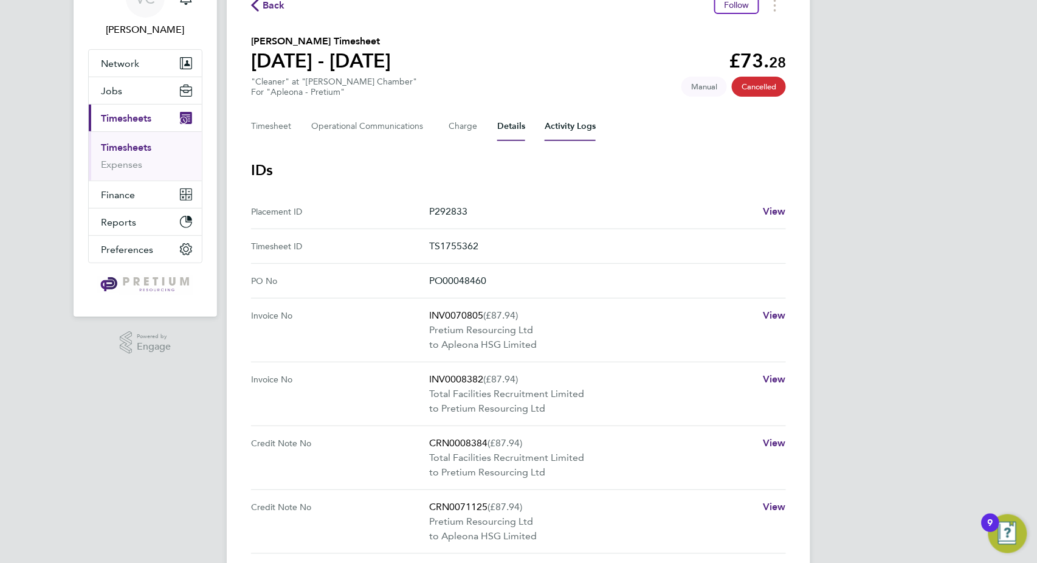
click at [569, 130] on Logs-tab "Activity Logs" at bounding box center [570, 126] width 51 height 29
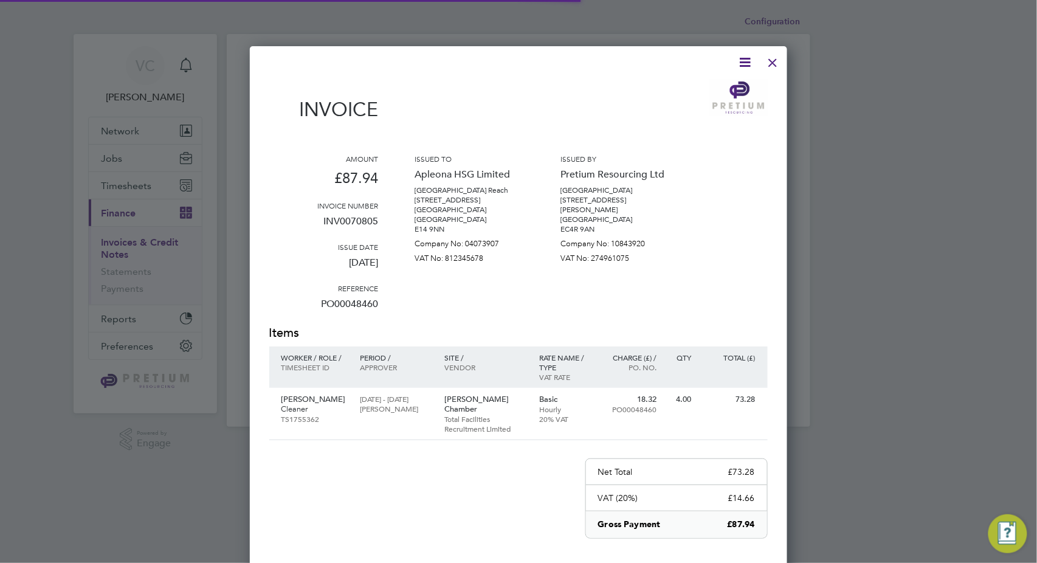
scroll to position [637, 538]
click at [745, 55] on icon at bounding box center [745, 62] width 15 height 15
click at [707, 92] on li "Download Invoice" at bounding box center [709, 91] width 84 height 17
click at [776, 62] on div at bounding box center [773, 60] width 22 height 22
